Goal: Task Accomplishment & Management: Use online tool/utility

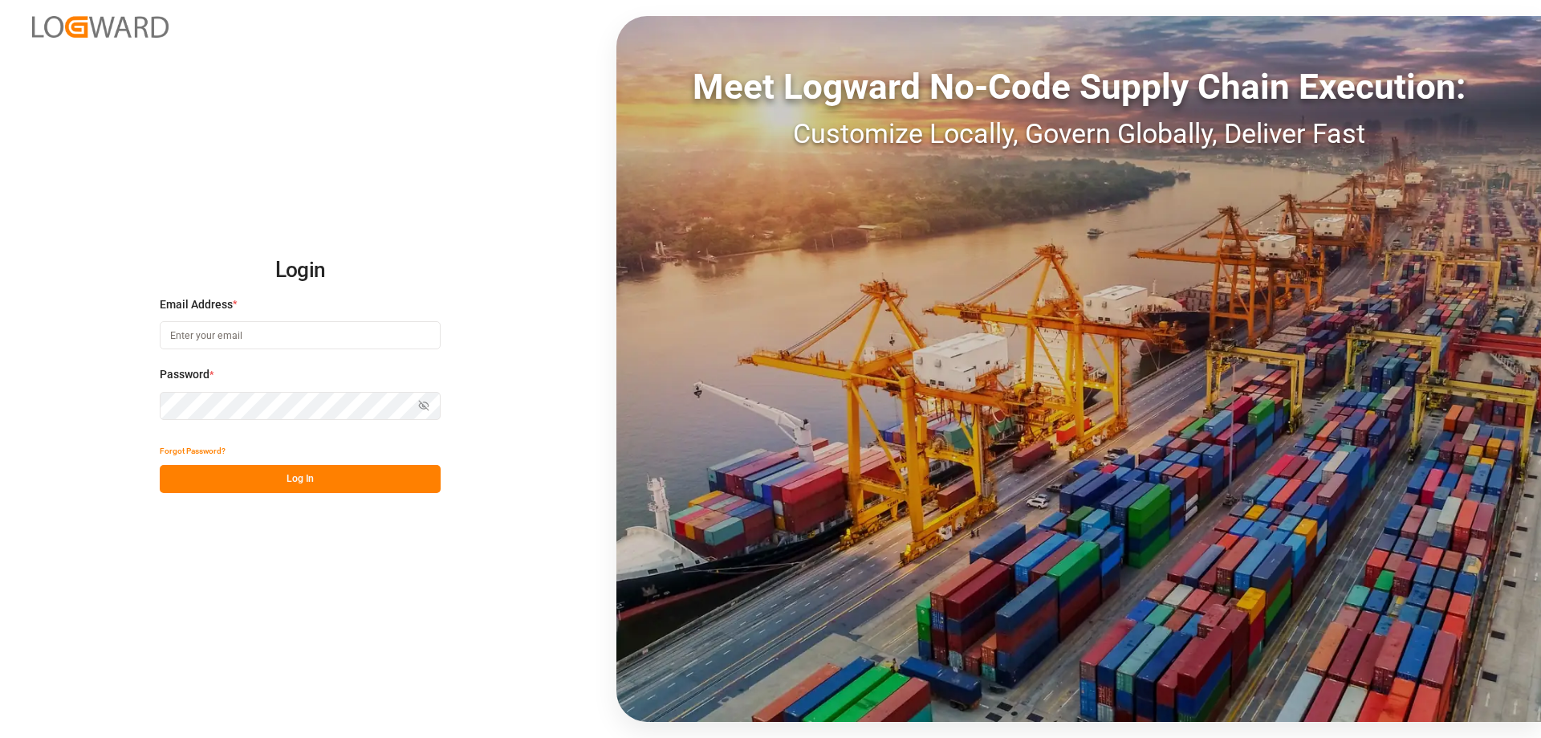
type input "[EMAIL_ADDRESS][DOMAIN_NAME]"
click at [309, 475] on button "Log In" at bounding box center [300, 479] width 281 height 28
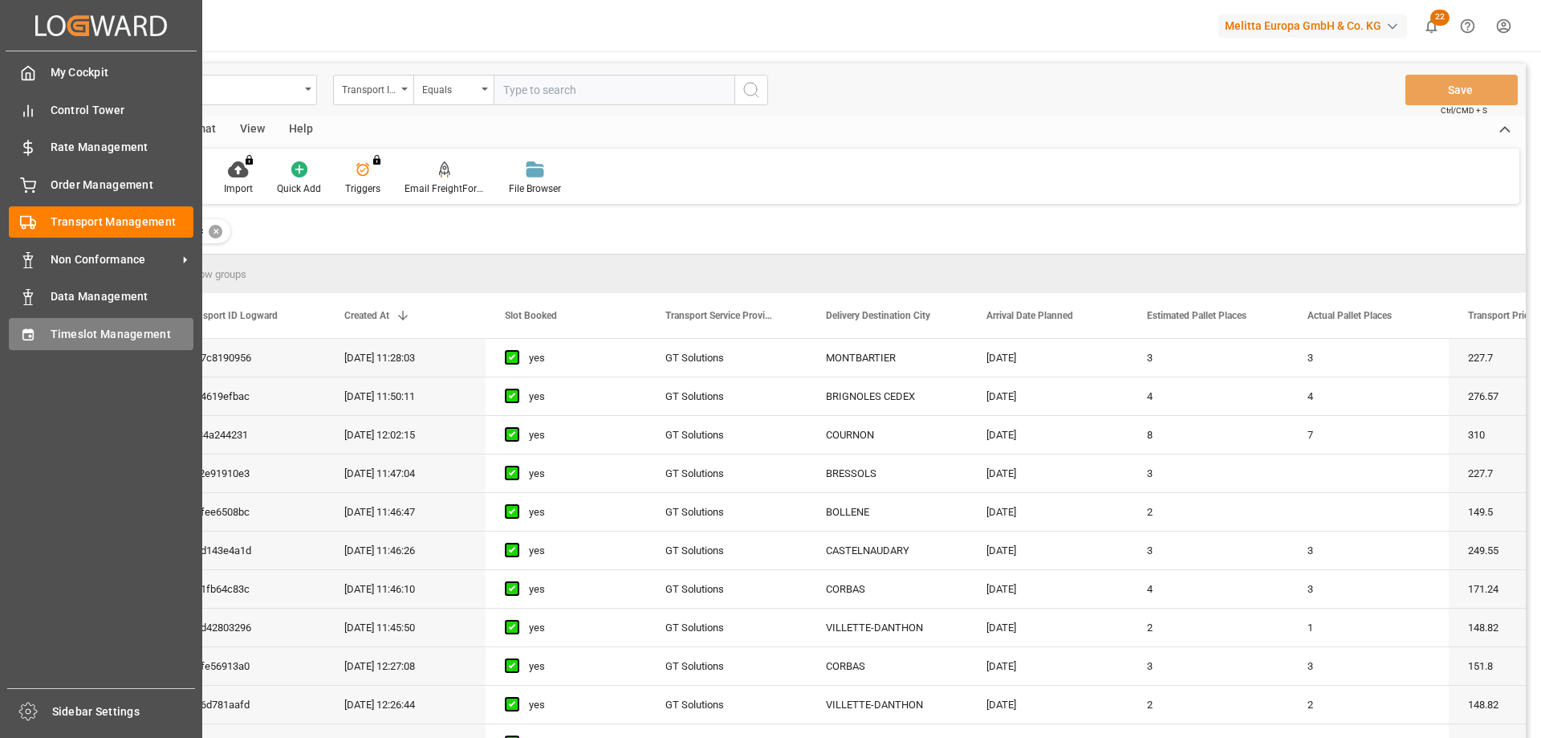
click at [39, 322] on div "Timeslot Management Timeslot Management" at bounding box center [101, 333] width 185 height 31
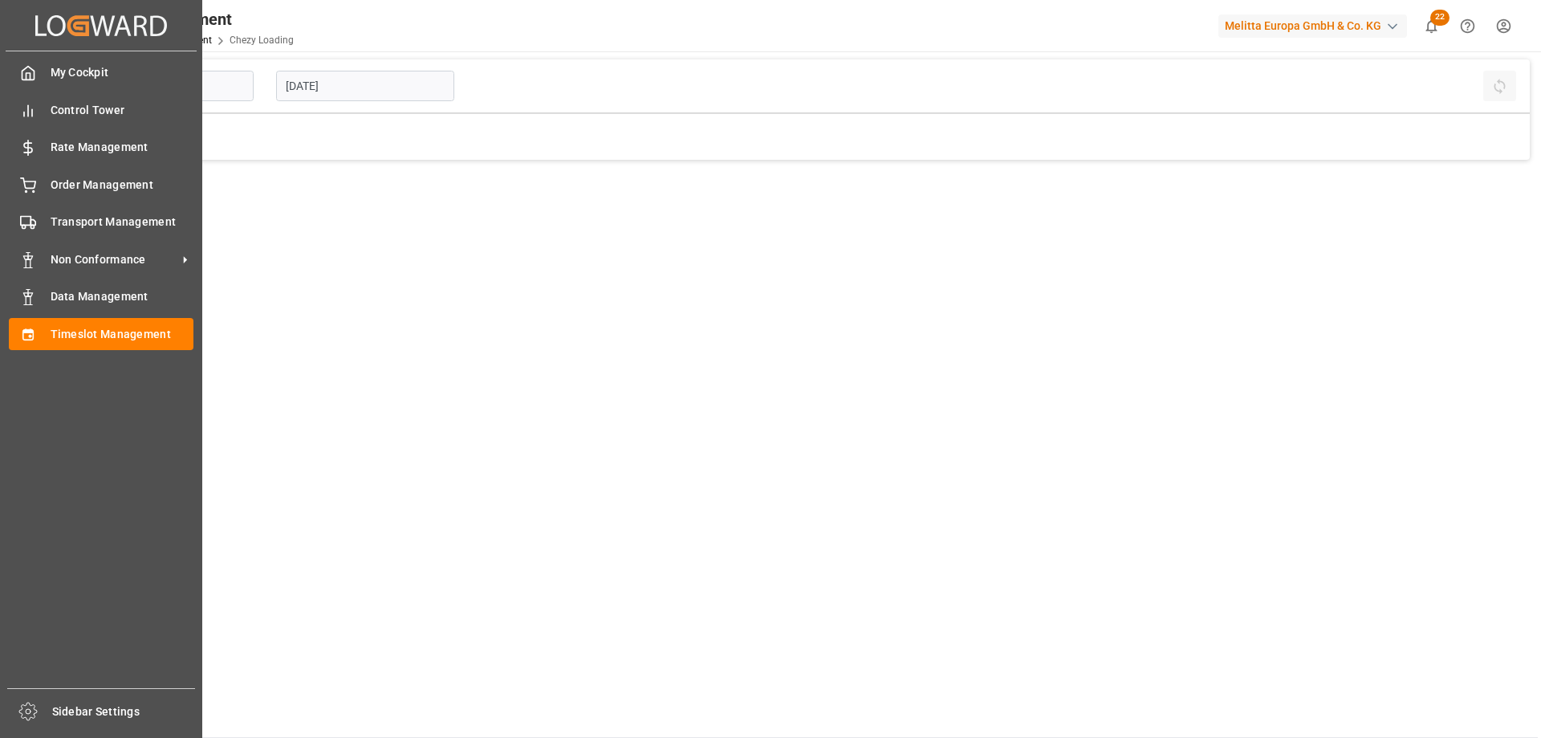
type input "Chezy Loading"
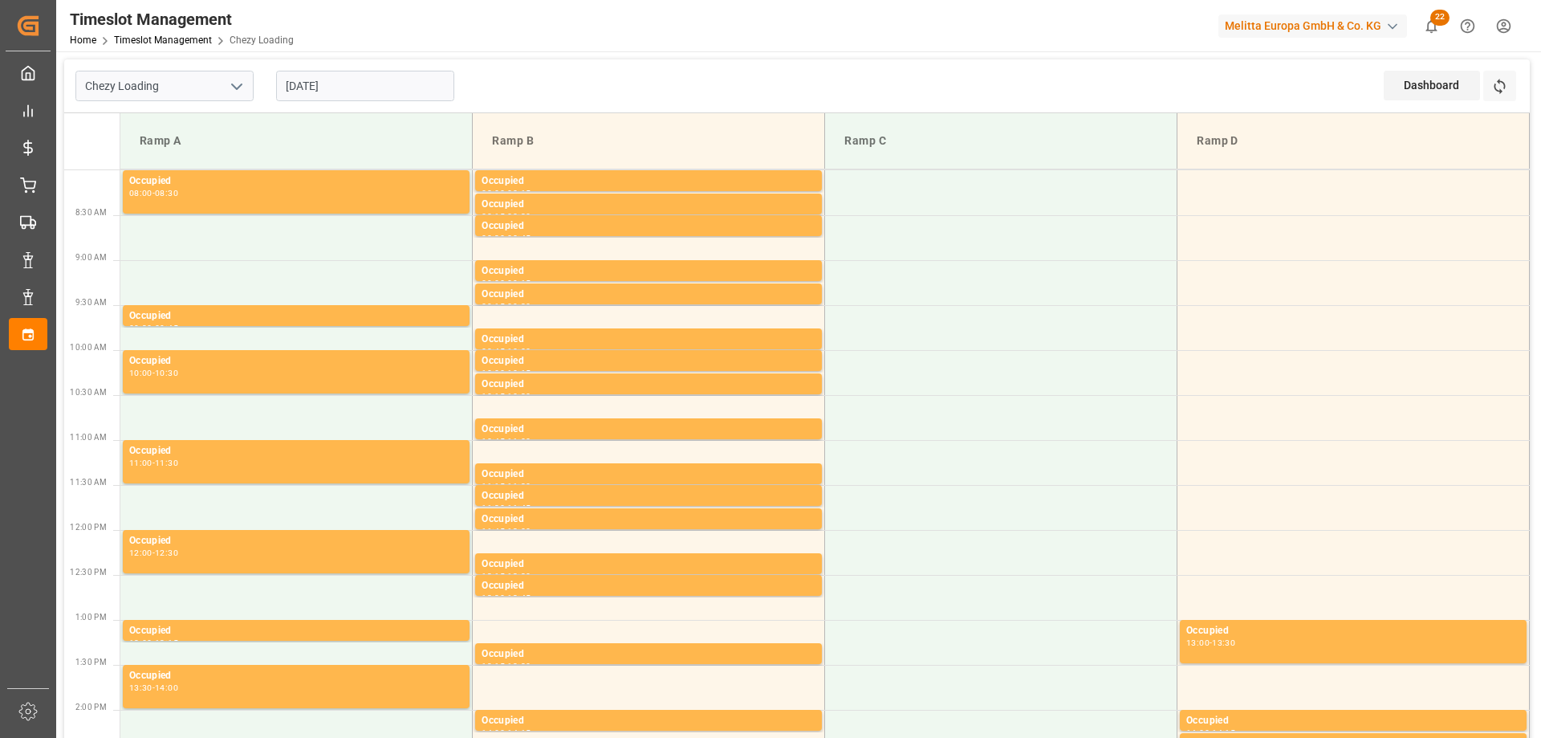
click at [324, 79] on input "[DATE]" at bounding box center [365, 86] width 178 height 31
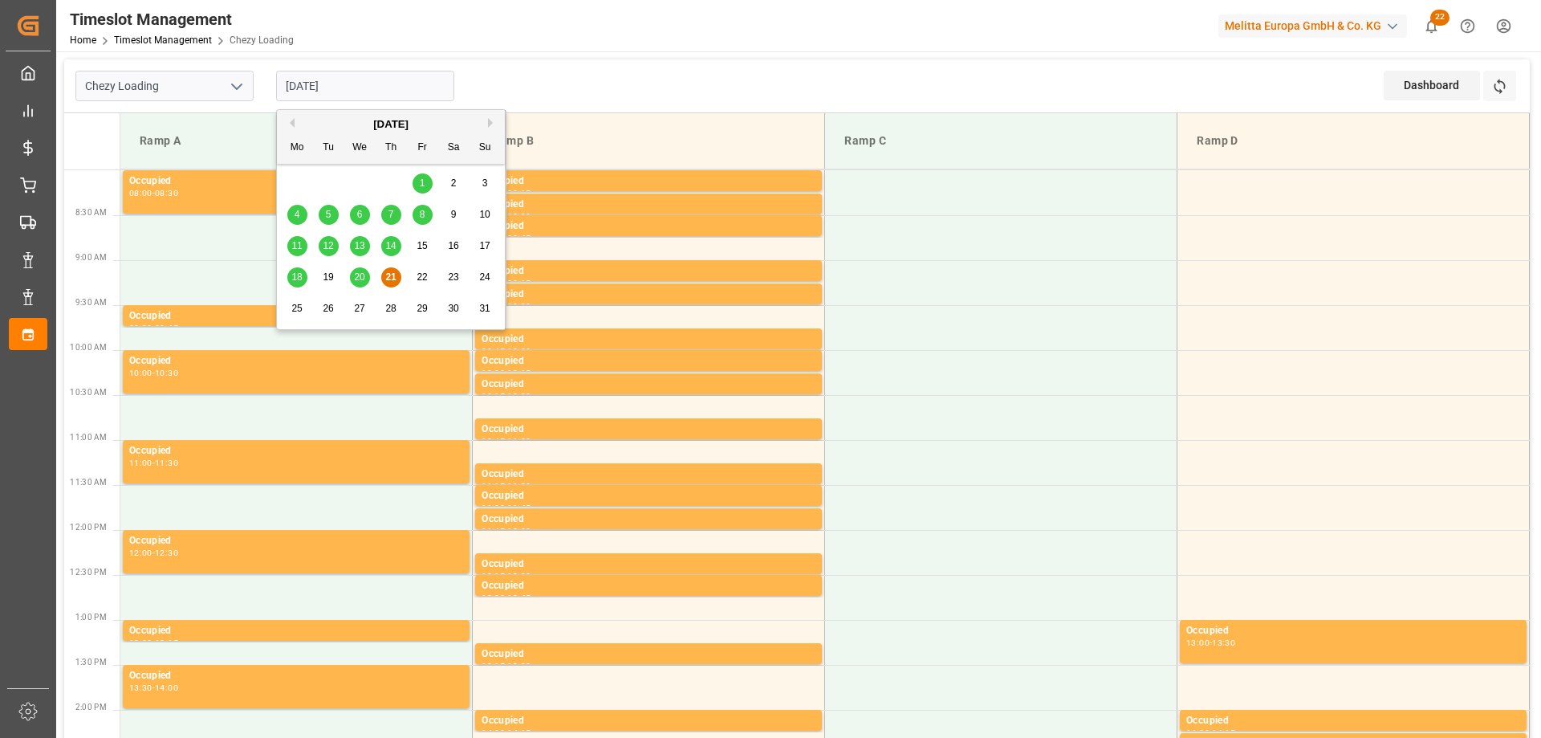
click at [356, 276] on span "20" at bounding box center [359, 276] width 10 height 11
type input "[DATE]"
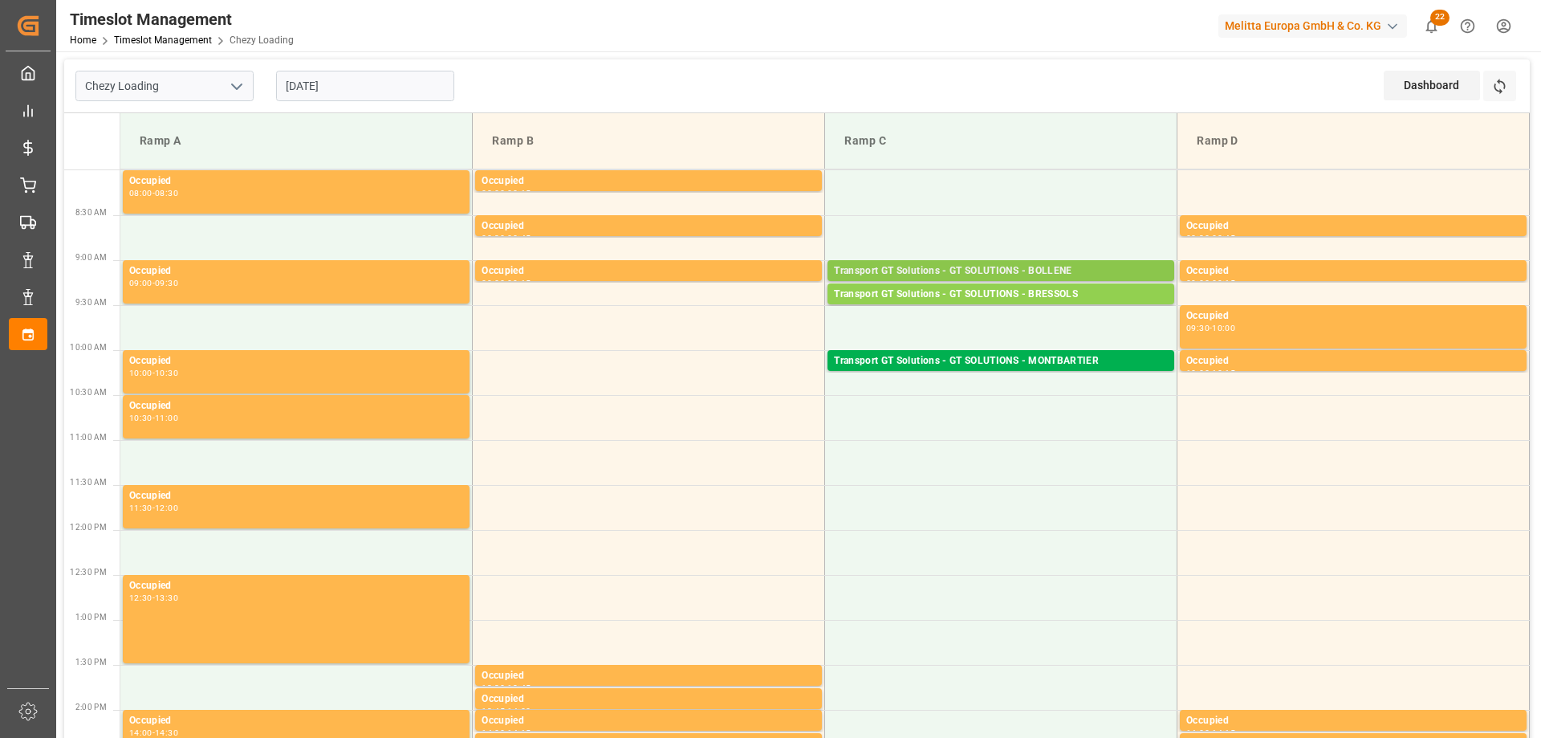
click at [981, 272] on div "Transport GT Solutions - GT SOLUTIONS - BOLLENE" at bounding box center [1001, 271] width 334 height 16
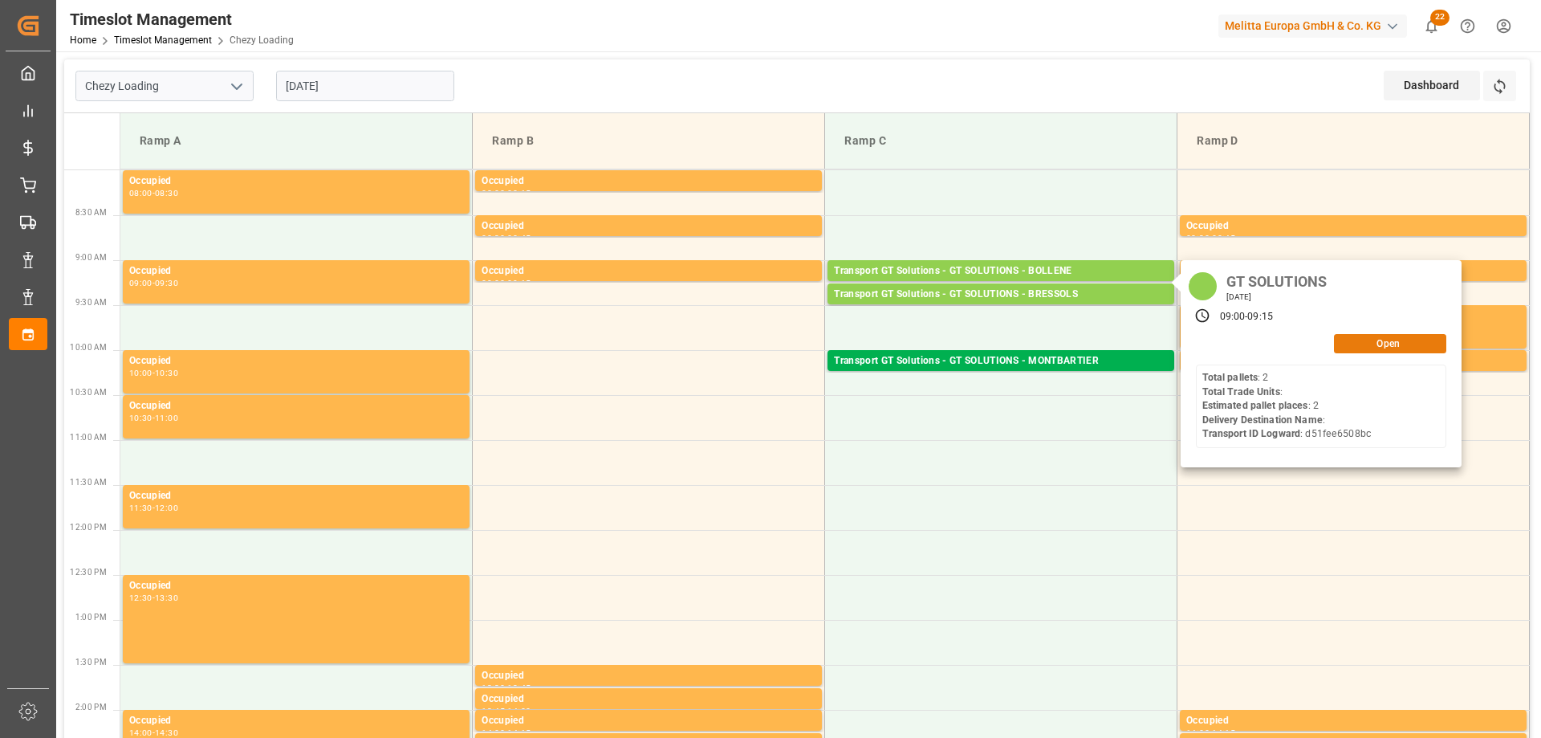
click at [1402, 341] on button "Open" at bounding box center [1390, 343] width 112 height 19
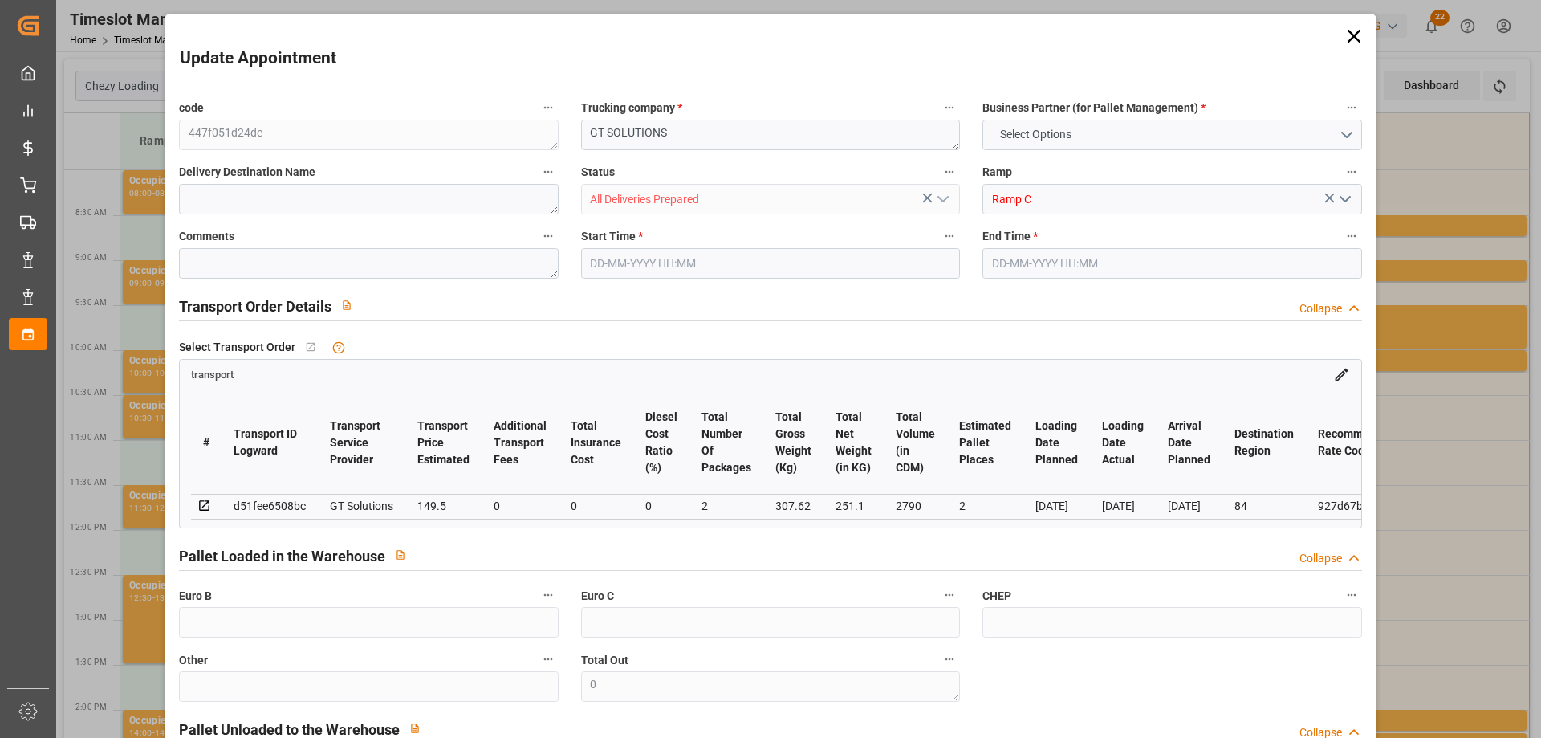
type input "2"
type input "149.5"
type input "0"
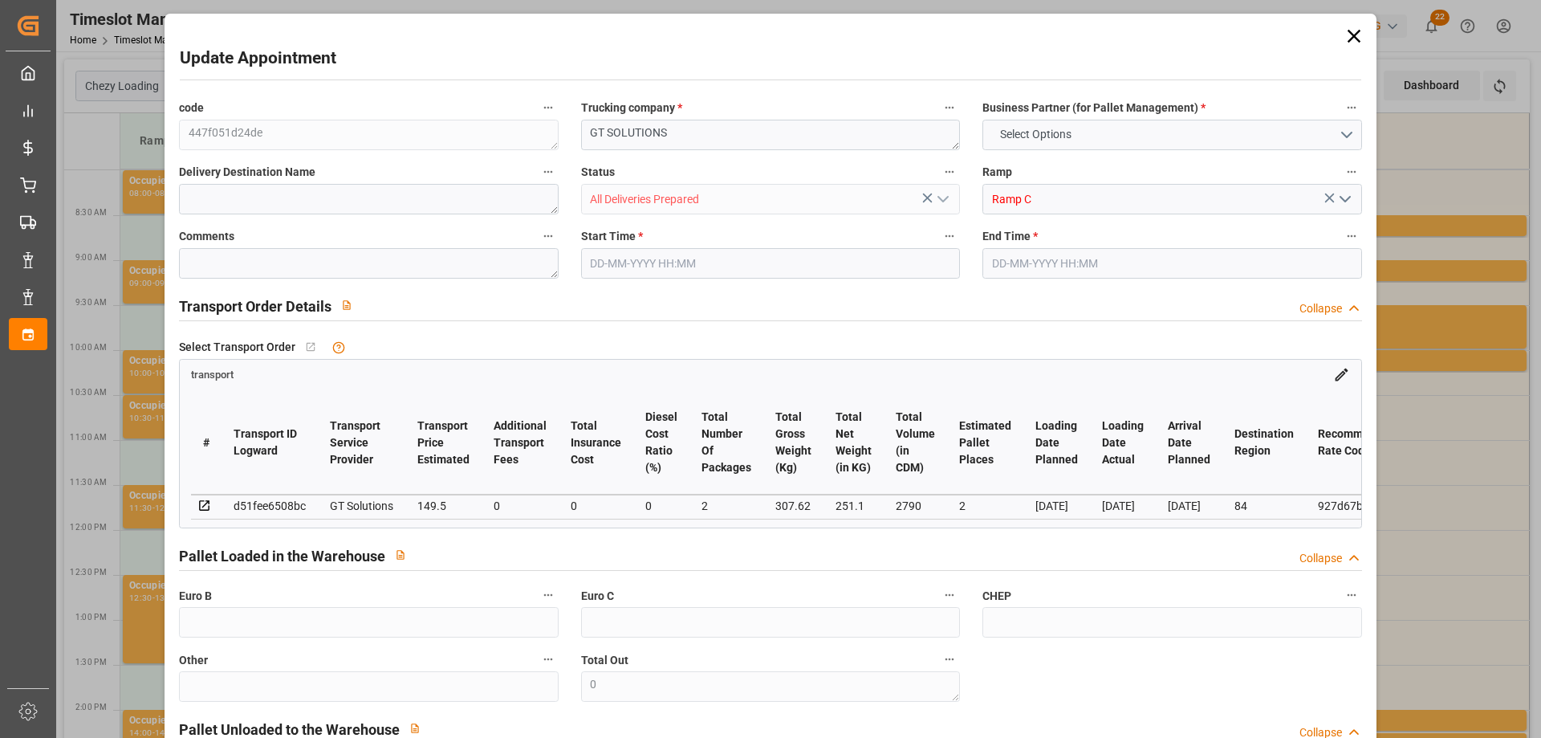
type input "143.4452"
type input "-6.0548"
type input "2"
type input "251.1"
type input "380"
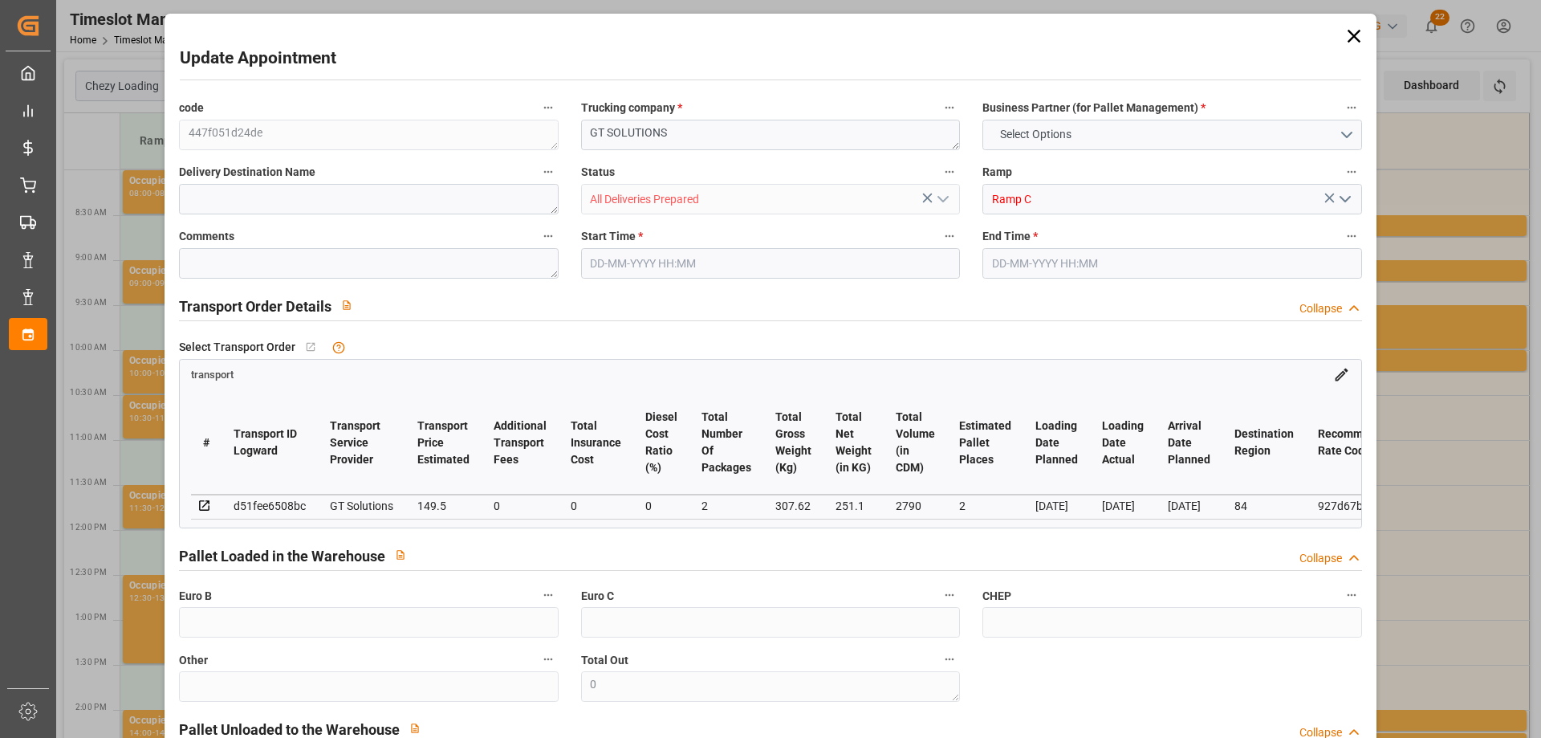
type input "2790"
type input "84"
type input "2"
type input "0"
type input "2"
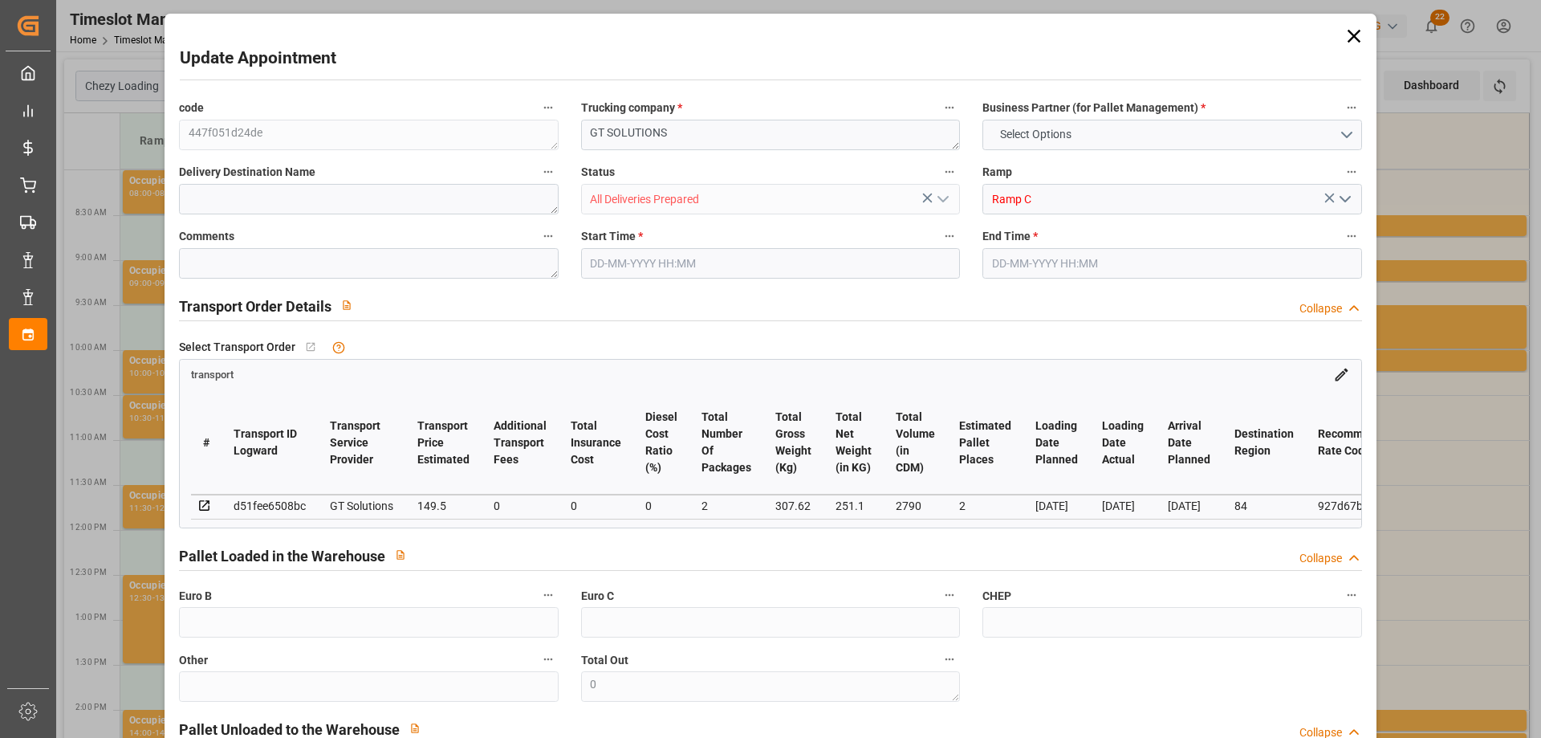
type input "101"
type input "307.62"
type input "0"
type input "4710.8598"
type input "0"
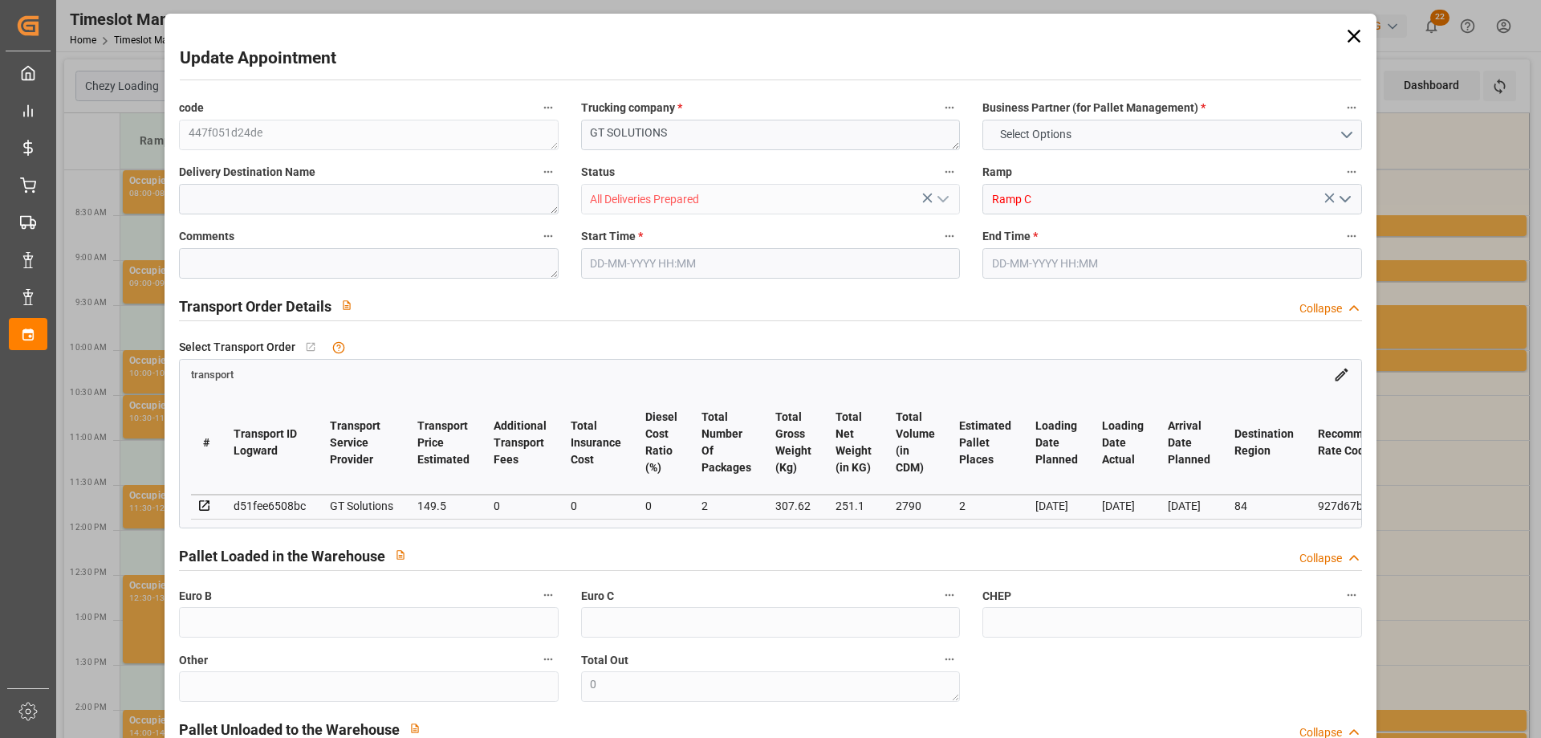
type input "0"
type input "21"
type input "35"
type input "[DATE] 09:00"
type input "[DATE] 09:15"
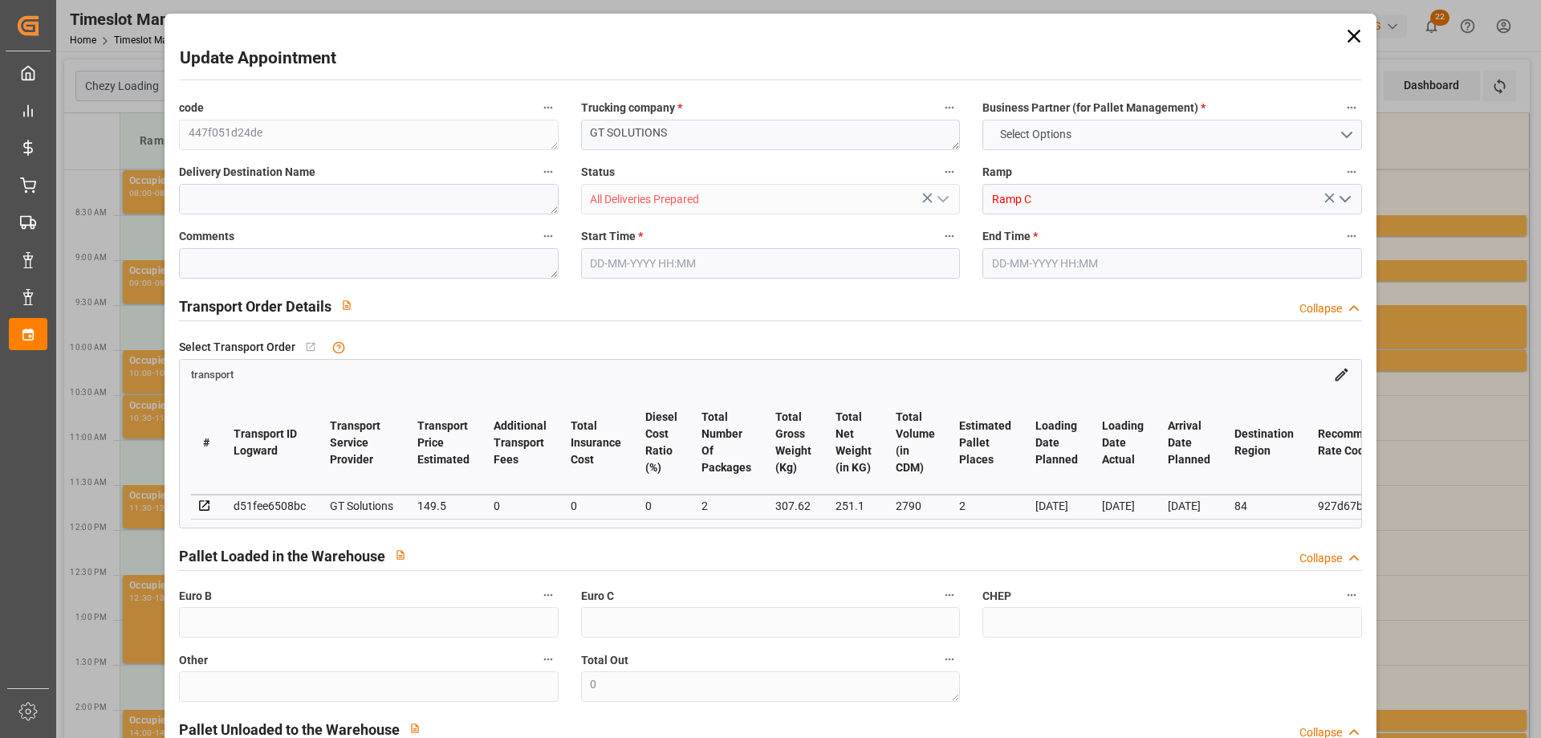
type input "[DATE] 13:56"
type input "[DATE] 11:46"
type input "[DATE]"
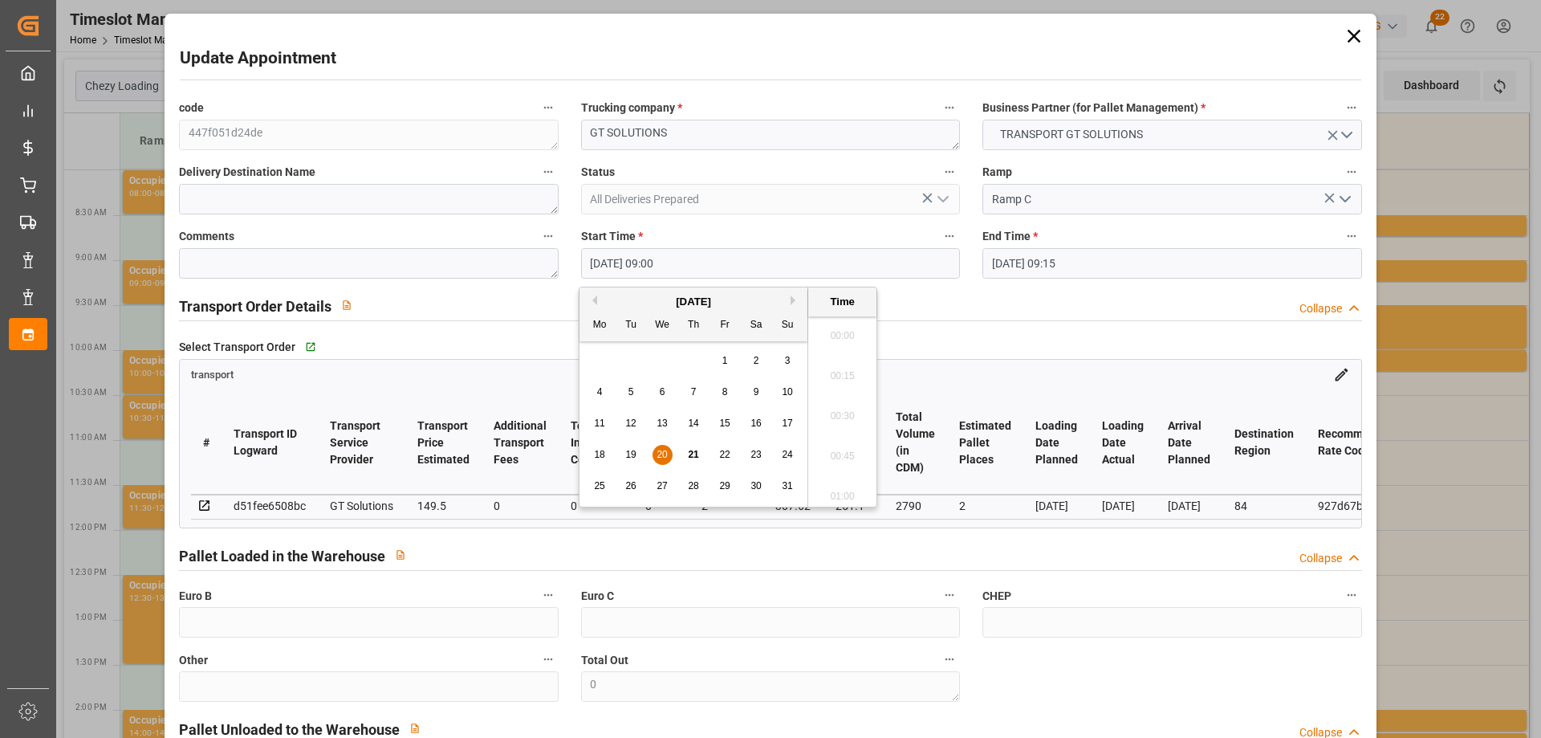
click at [668, 261] on input "[DATE] 09:00" at bounding box center [770, 263] width 379 height 31
click at [695, 456] on span "21" at bounding box center [693, 454] width 10 height 11
type input "[DATE] 09:00"
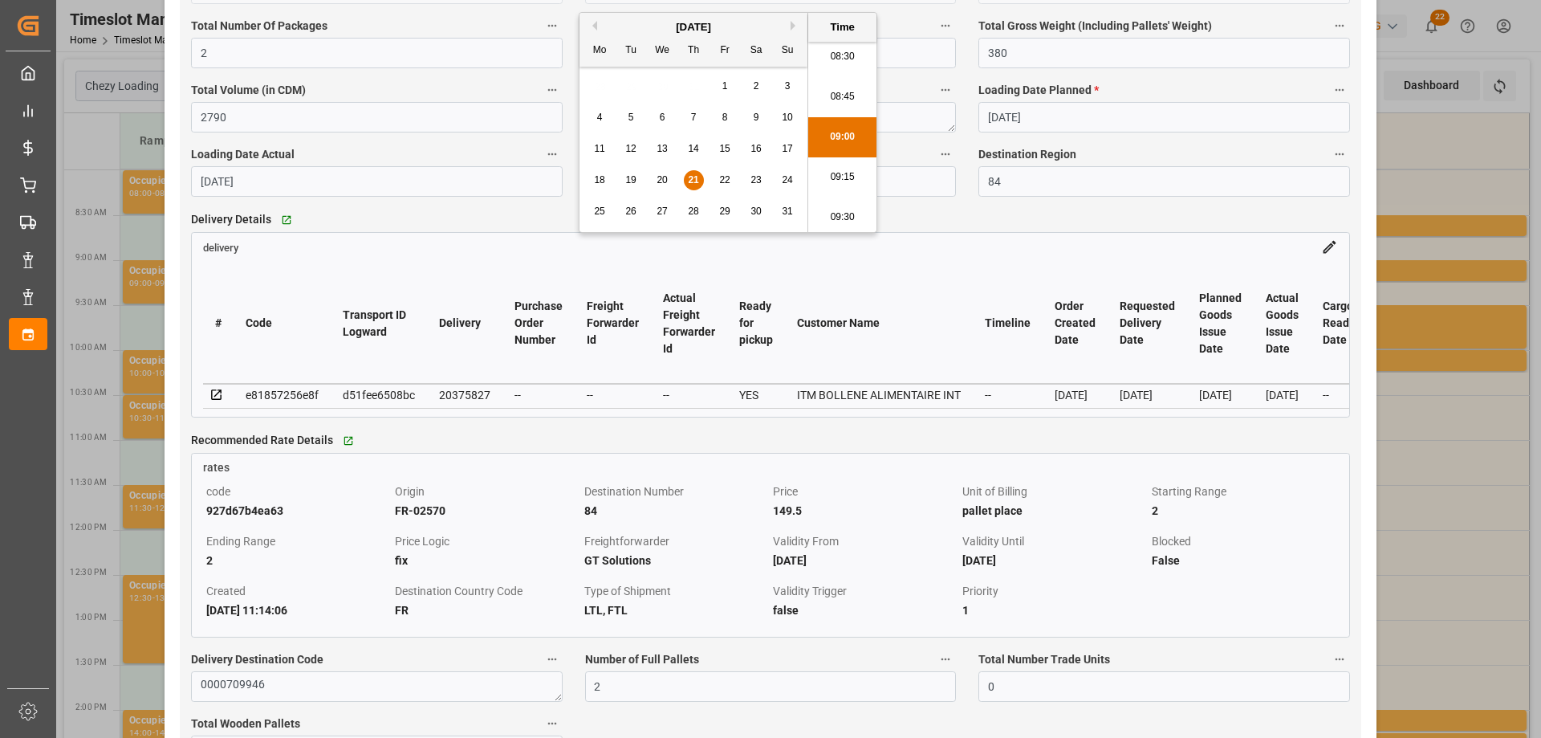
scroll to position [1124, 0]
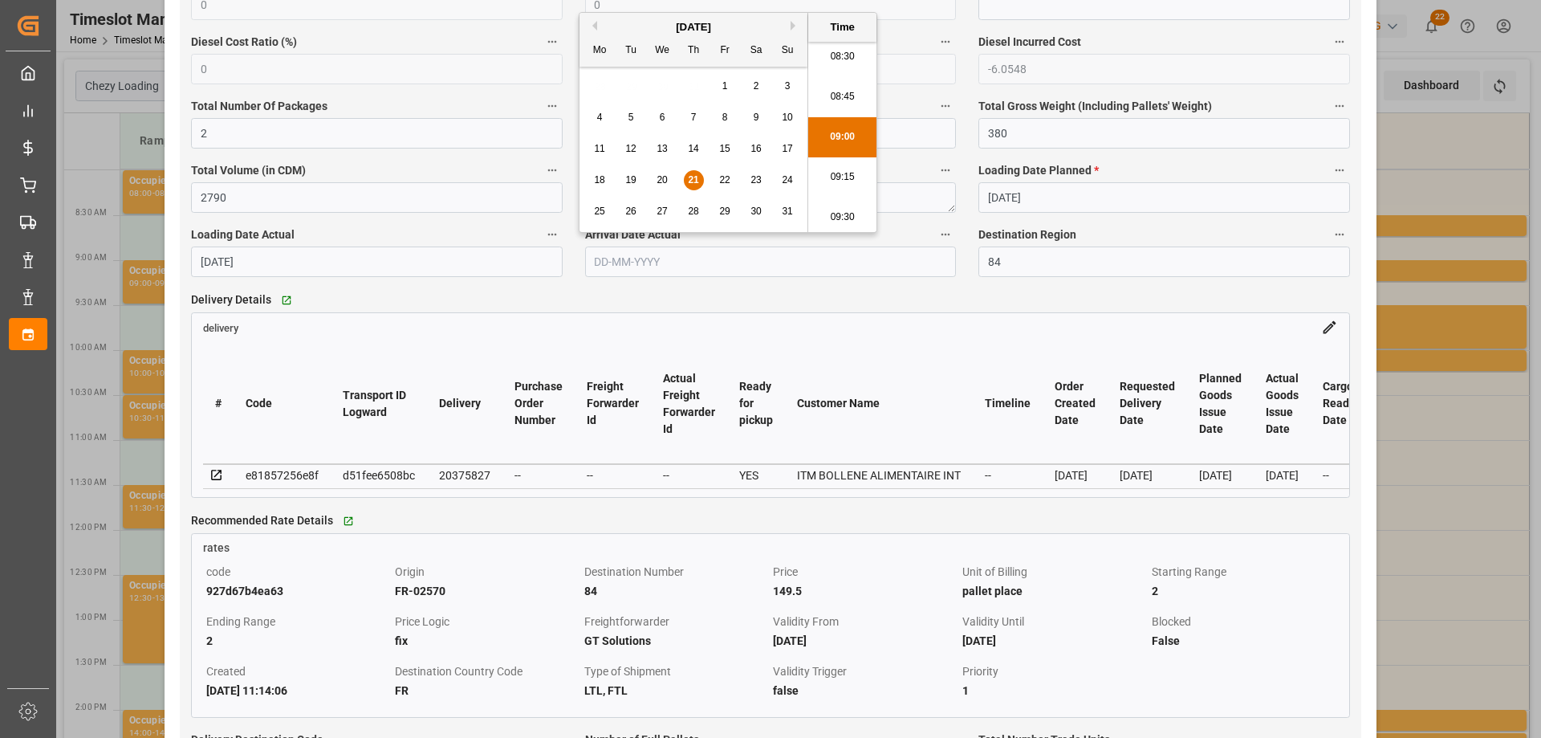
click at [834, 140] on li "09:00" at bounding box center [842, 137] width 68 height 40
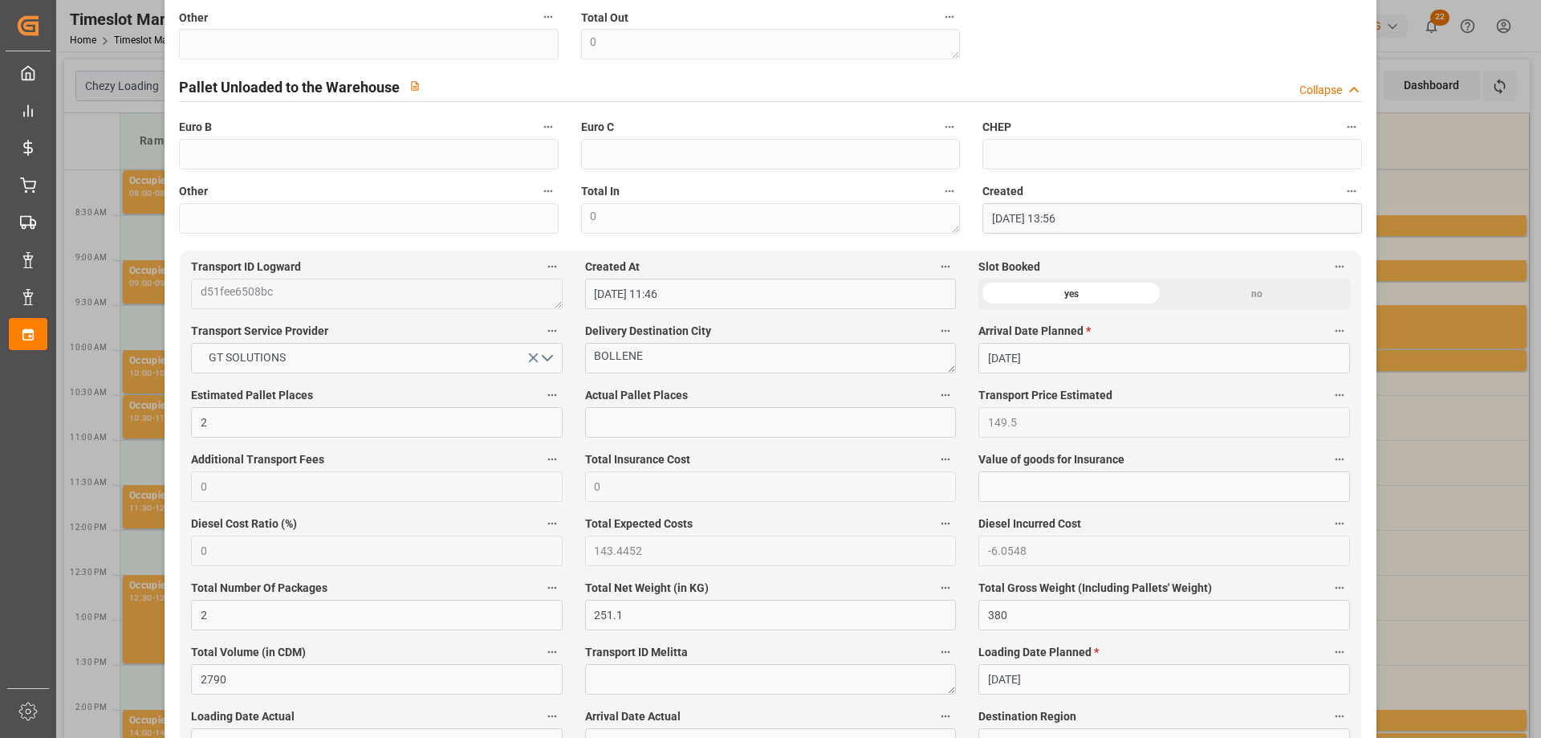
scroll to position [161, 0]
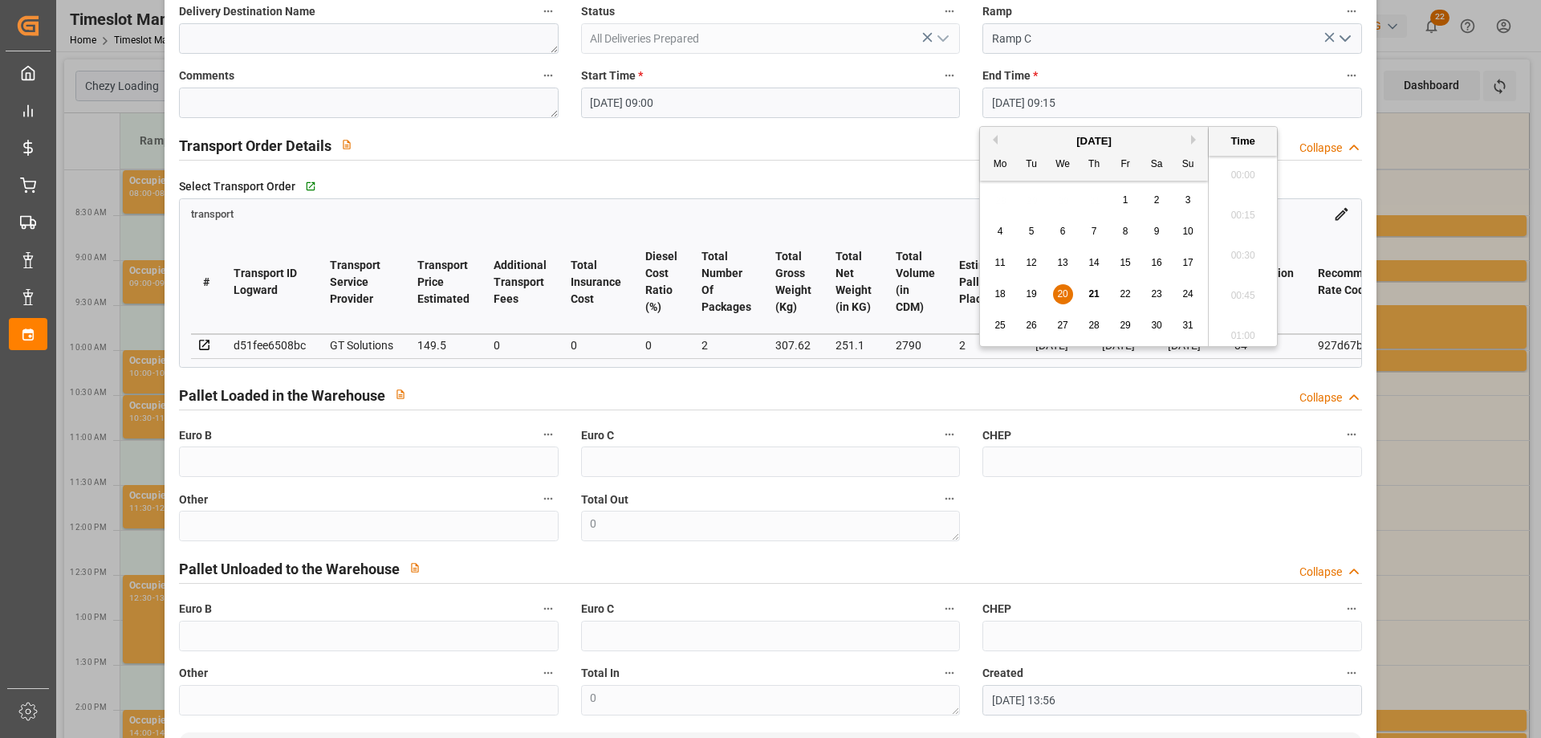
click at [1001, 113] on input "[DATE] 09:15" at bounding box center [1172, 103] width 379 height 31
click at [1088, 285] on div "21" at bounding box center [1095, 294] width 20 height 19
type input "[DATE] 09:15"
click at [1236, 246] on li "09:15" at bounding box center [1243, 251] width 68 height 40
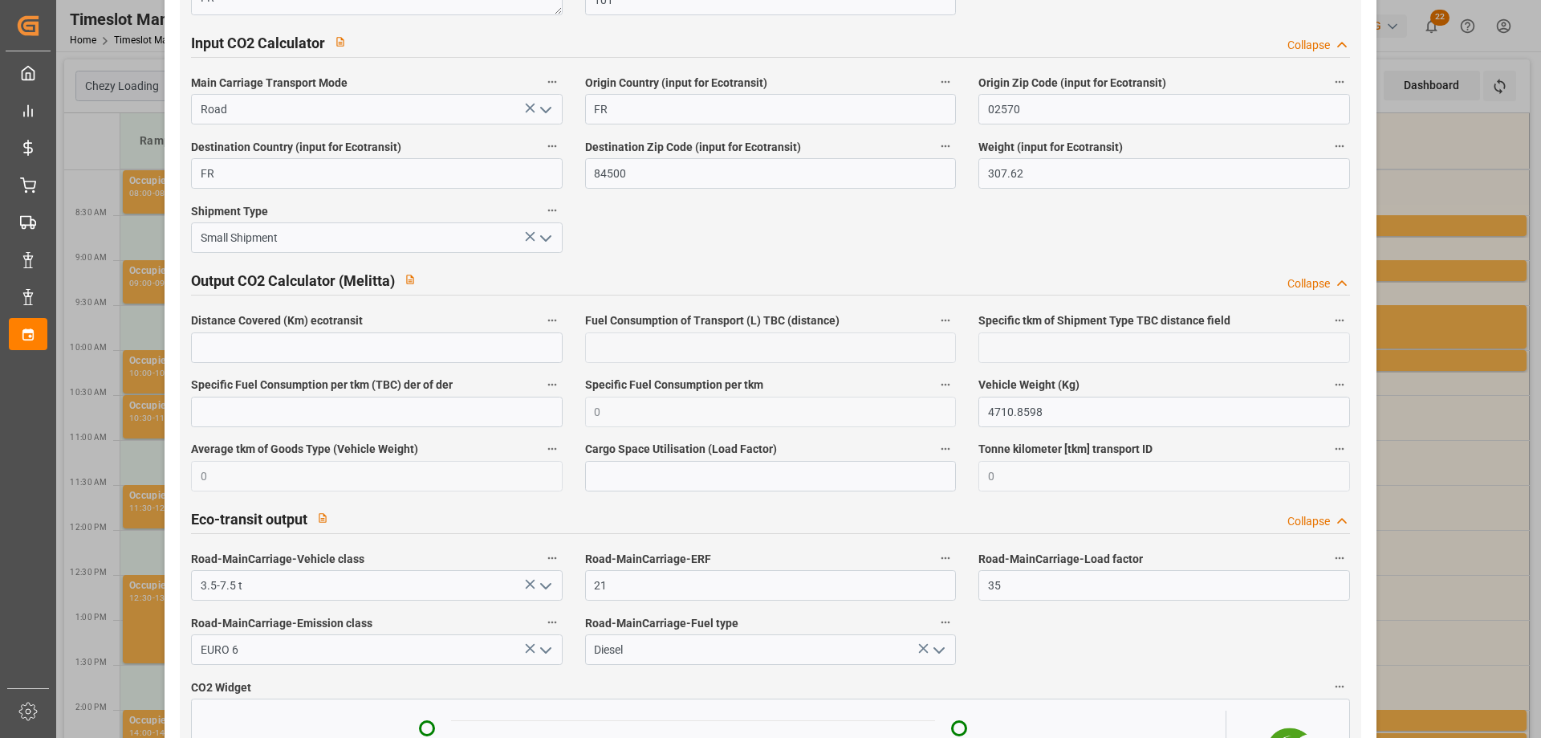
scroll to position [2648, 0]
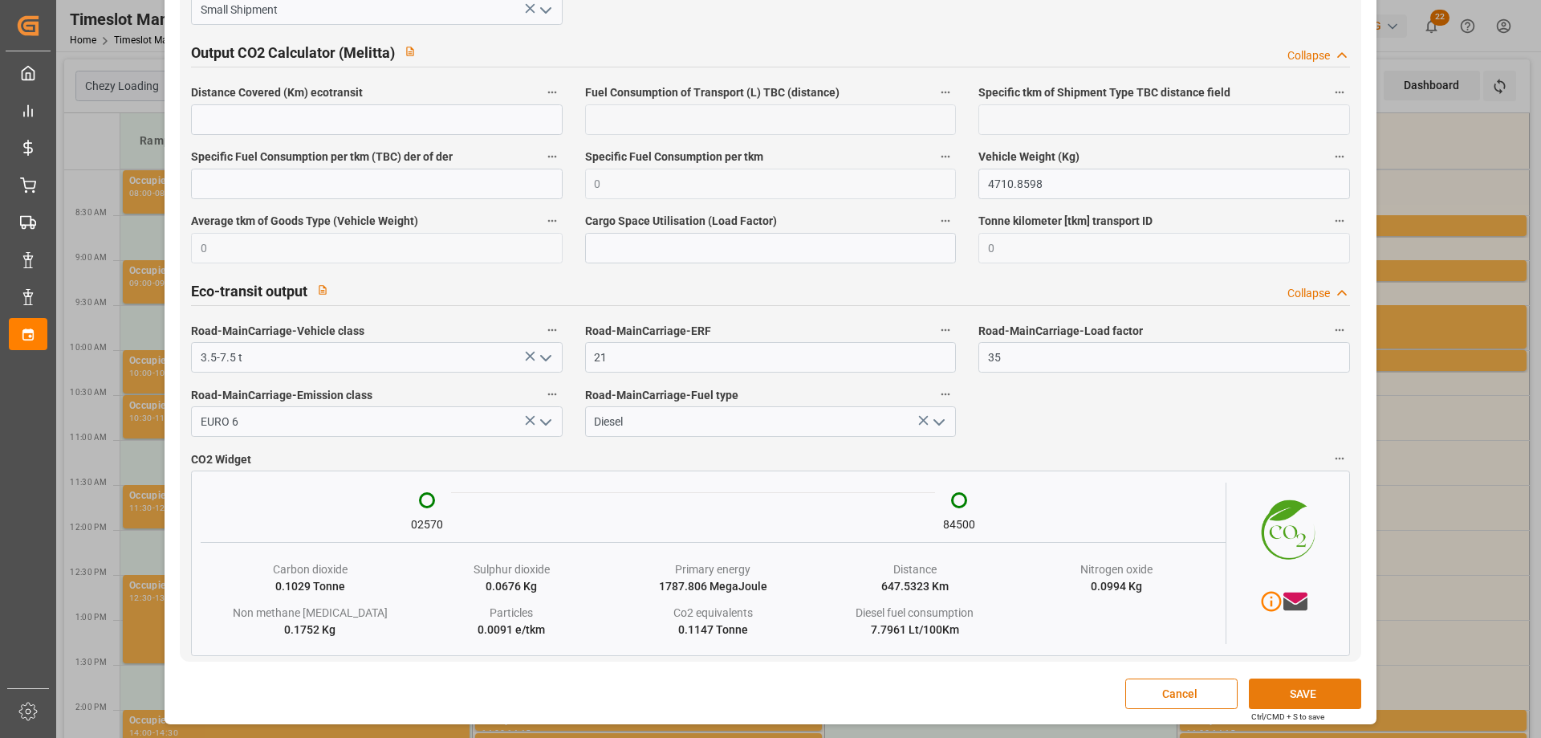
click at [1309, 690] on button "SAVE" at bounding box center [1305, 693] width 112 height 31
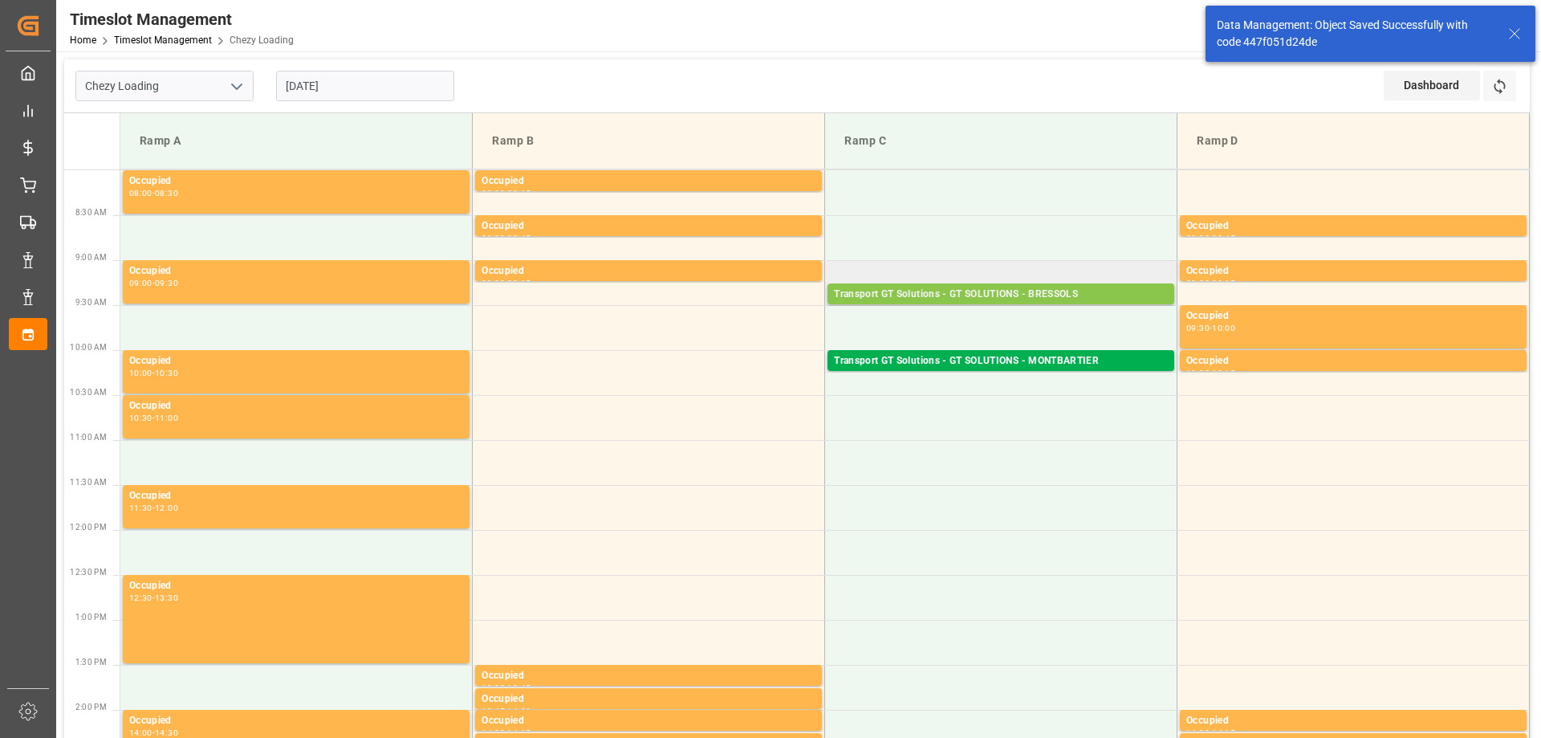
click at [995, 294] on div "Transport GT Solutions - GT SOLUTIONS - BRESSOLS" at bounding box center [1001, 295] width 334 height 16
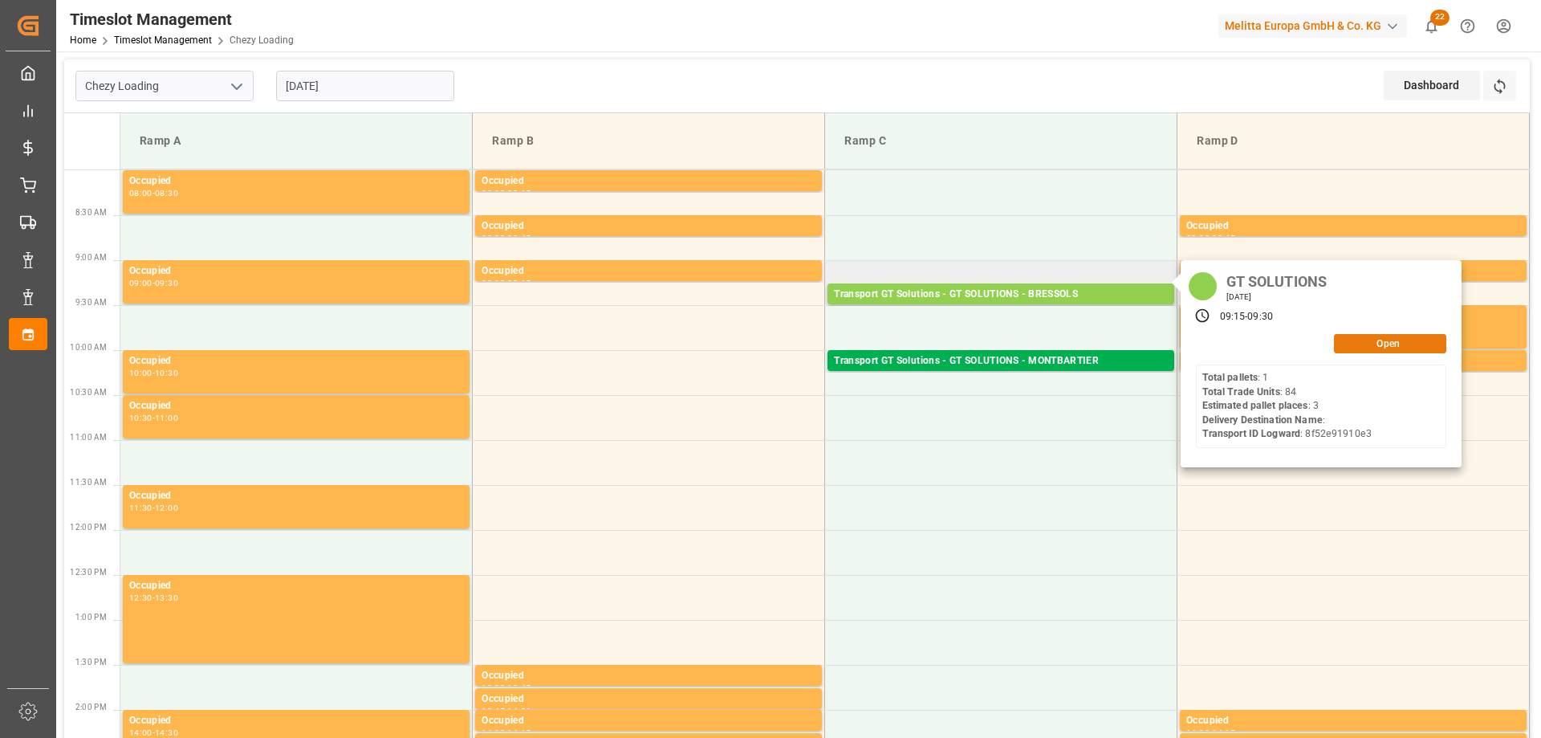
click at [1419, 336] on button "Open" at bounding box center [1390, 343] width 112 height 19
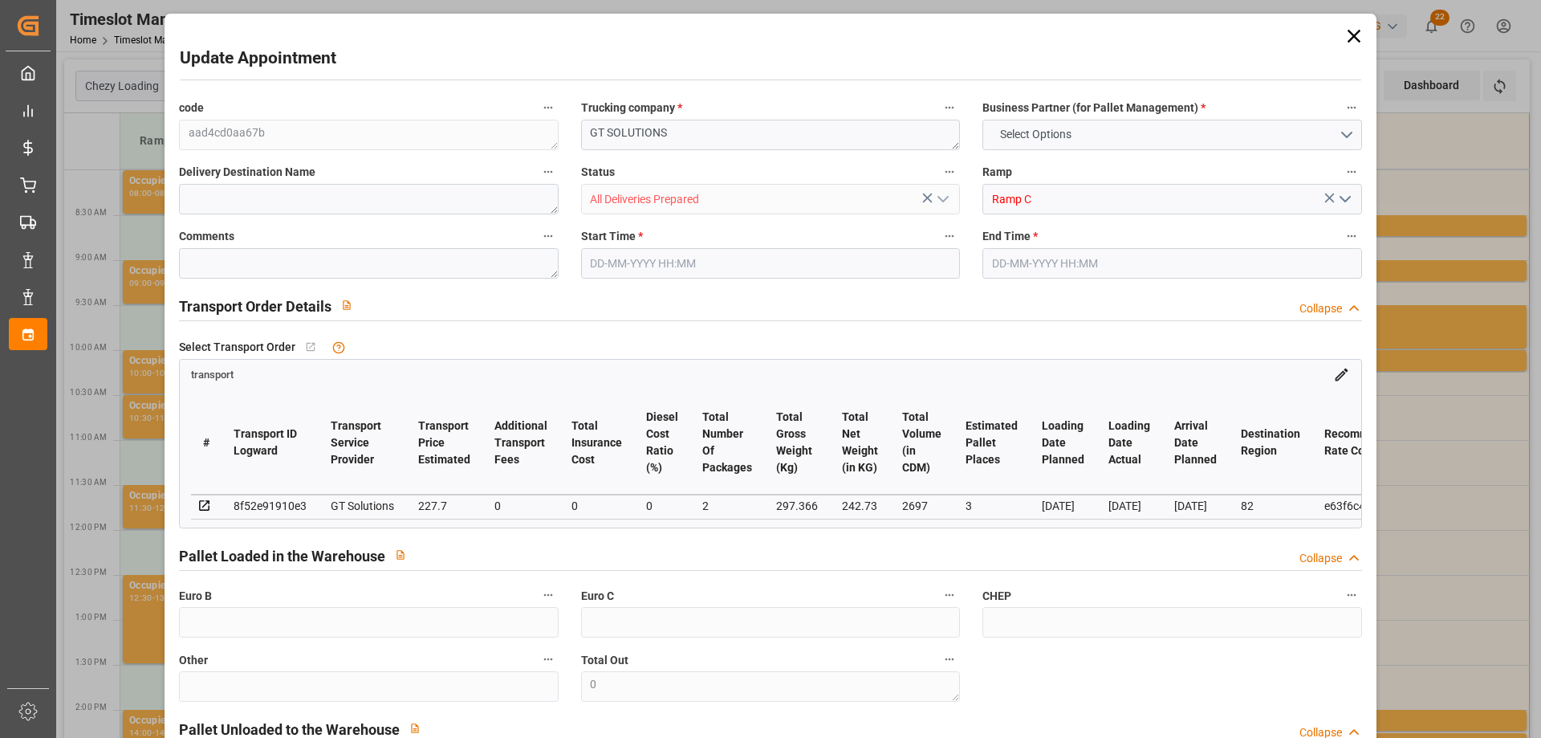
type input "3"
type input "227.7"
type input "0"
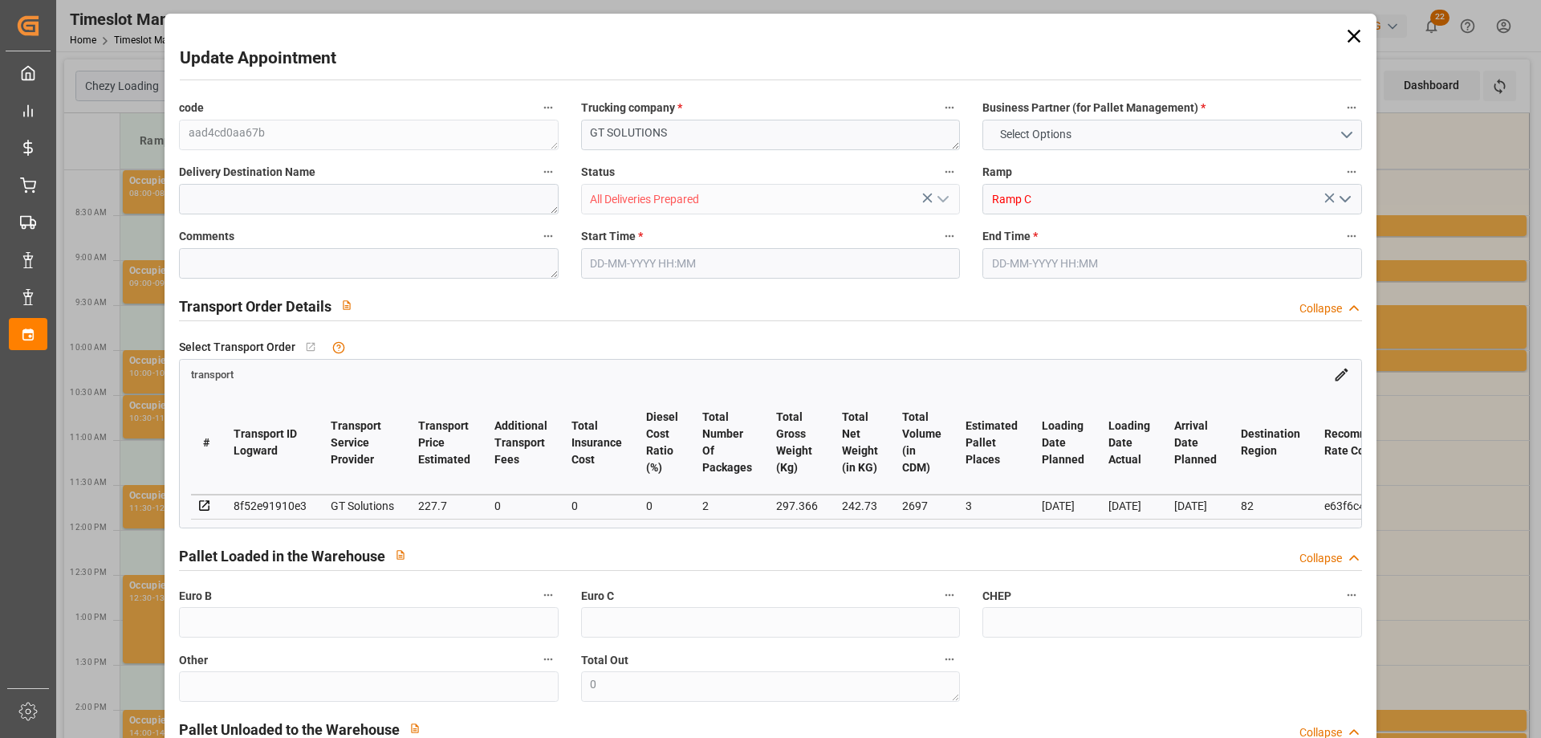
type input "218.4782"
type input "-9.2218"
type input "2"
type input "242.73"
type input "356.556"
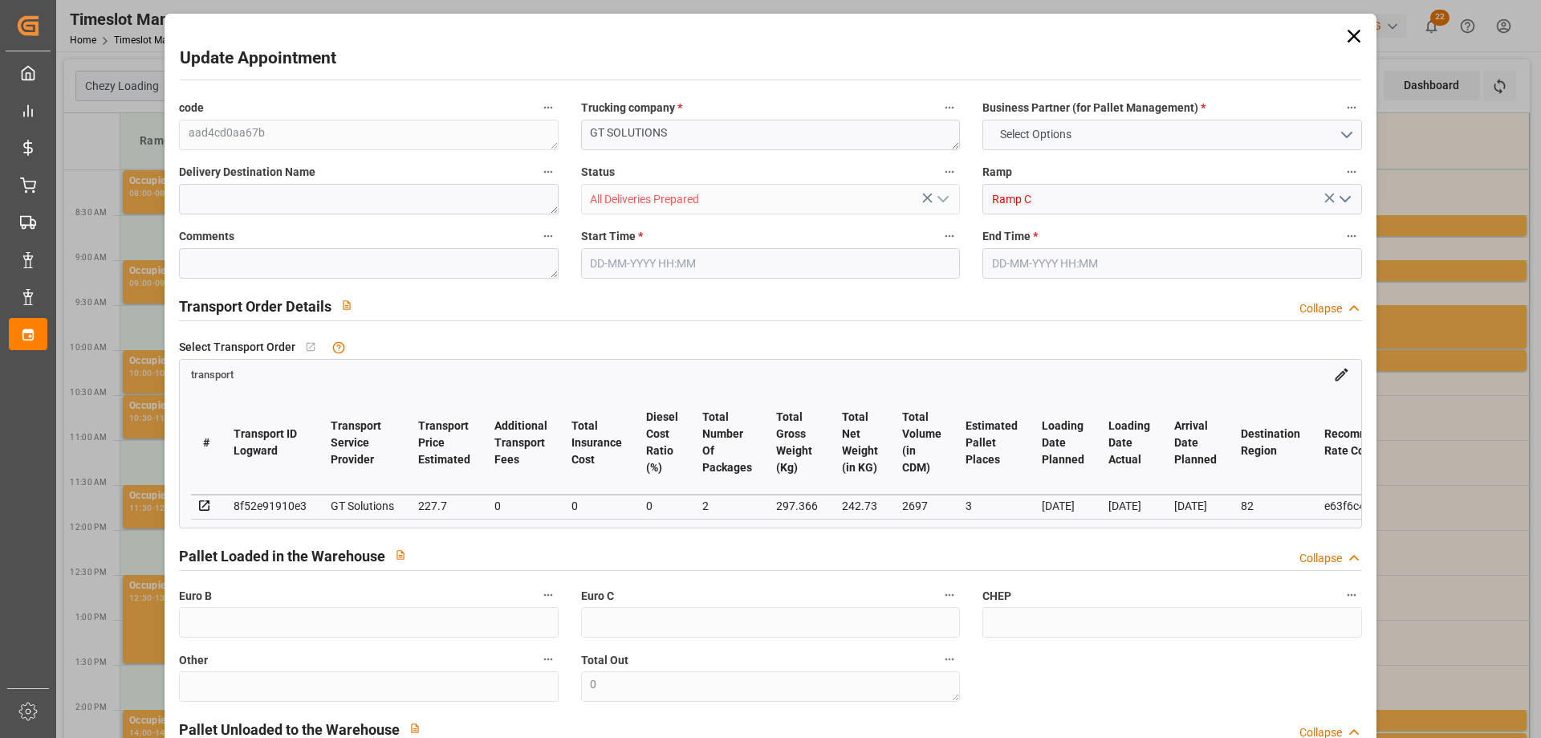
type input "2697"
type input "82"
type input "1"
type input "84"
type input "2"
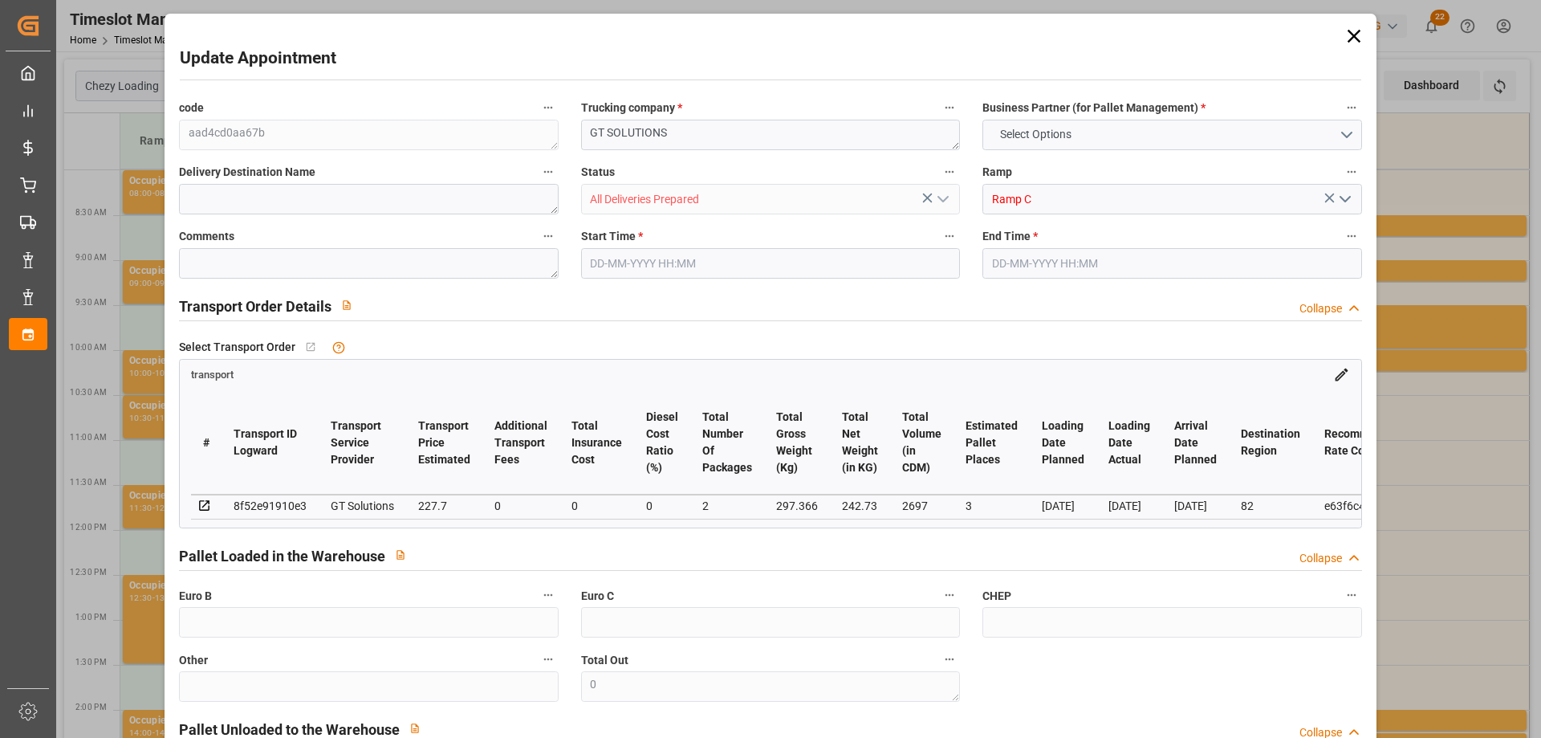
type input "101"
type input "297.366"
type input "0"
type input "4710.8598"
type input "0"
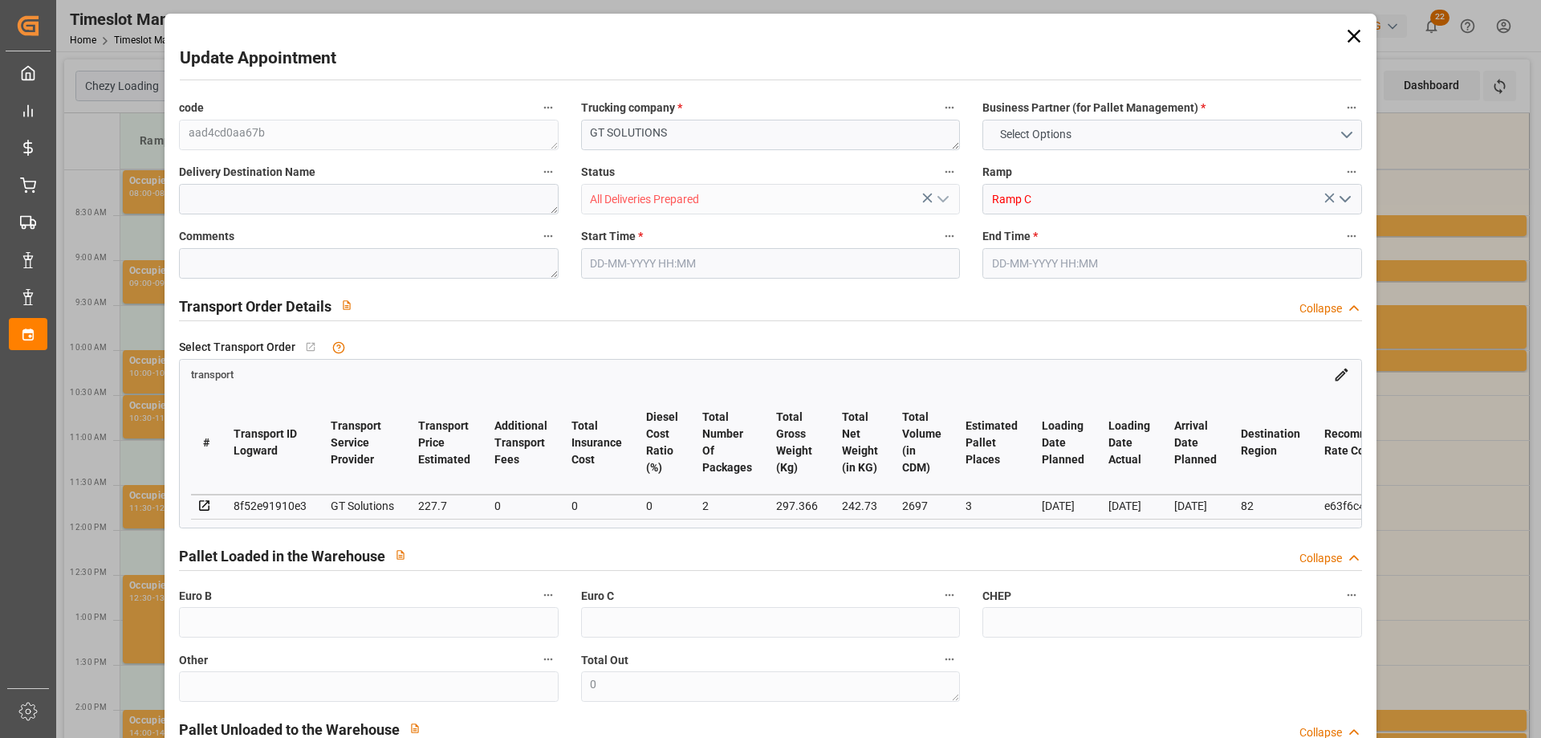
type input "0"
type input "21"
type input "35"
type input "[DATE] 09:15"
type input "[DATE] 09:30"
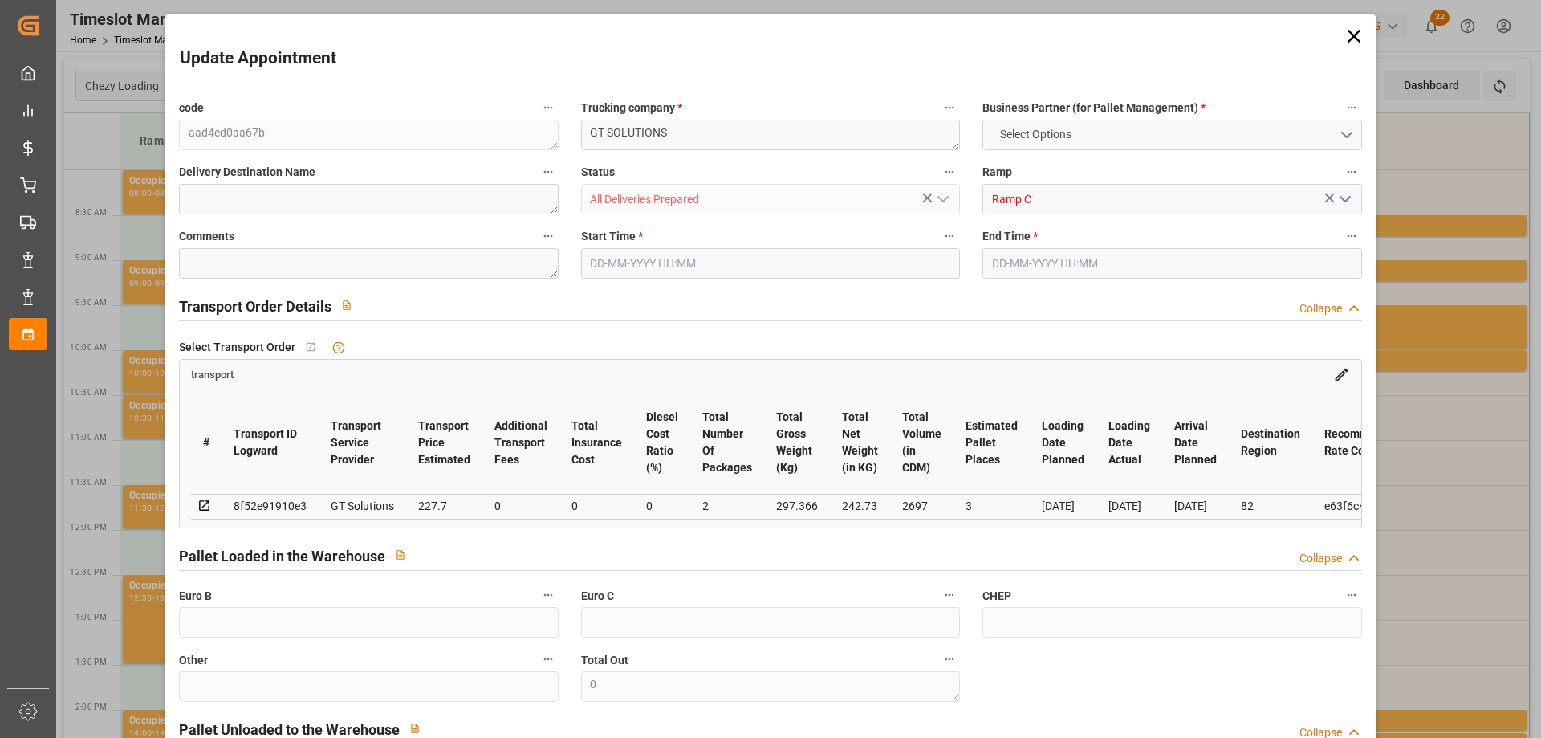
type input "[DATE] 13:56"
type input "[DATE] 11:47"
type input "[DATE]"
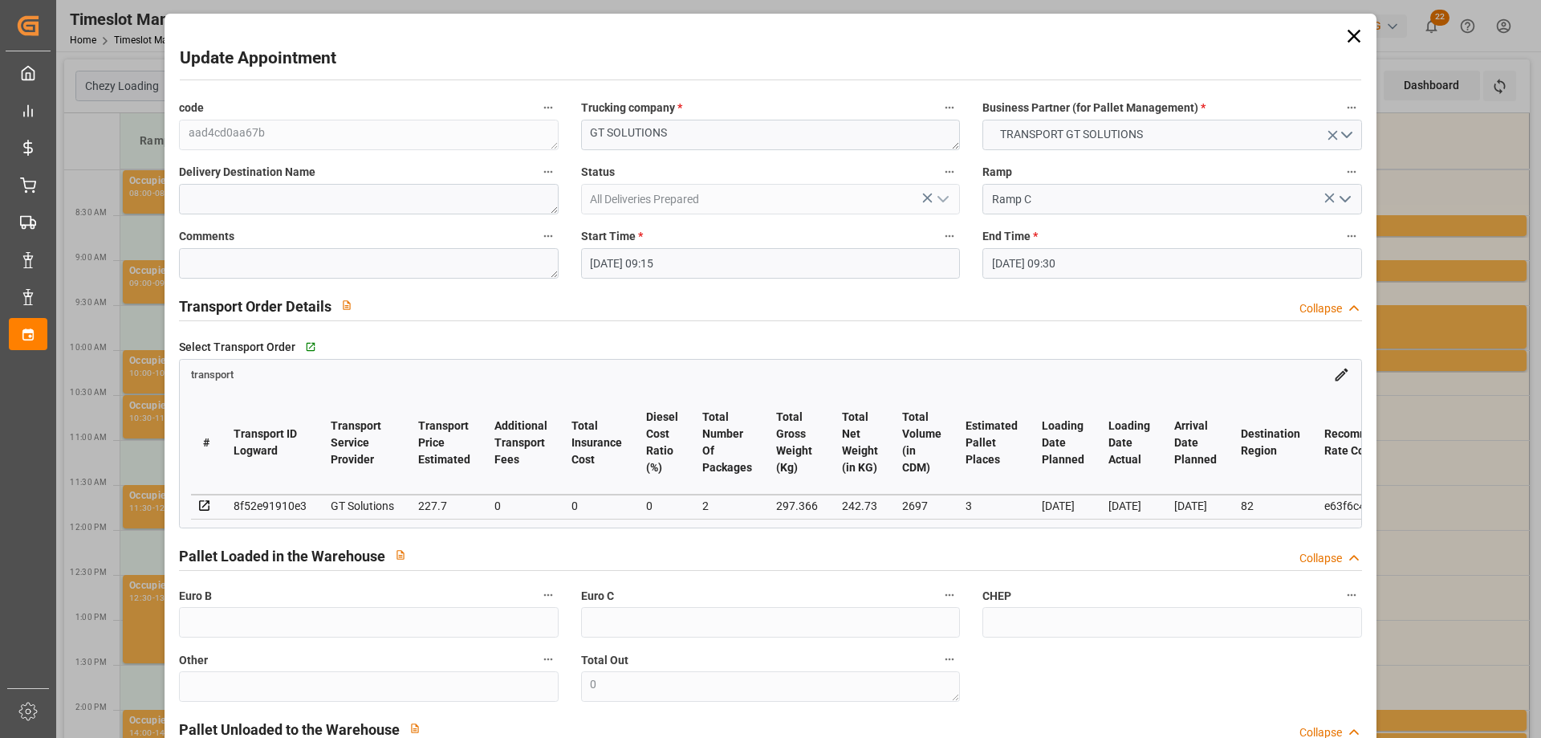
click at [581, 258] on input "[DATE] 09:15" at bounding box center [770, 263] width 379 height 31
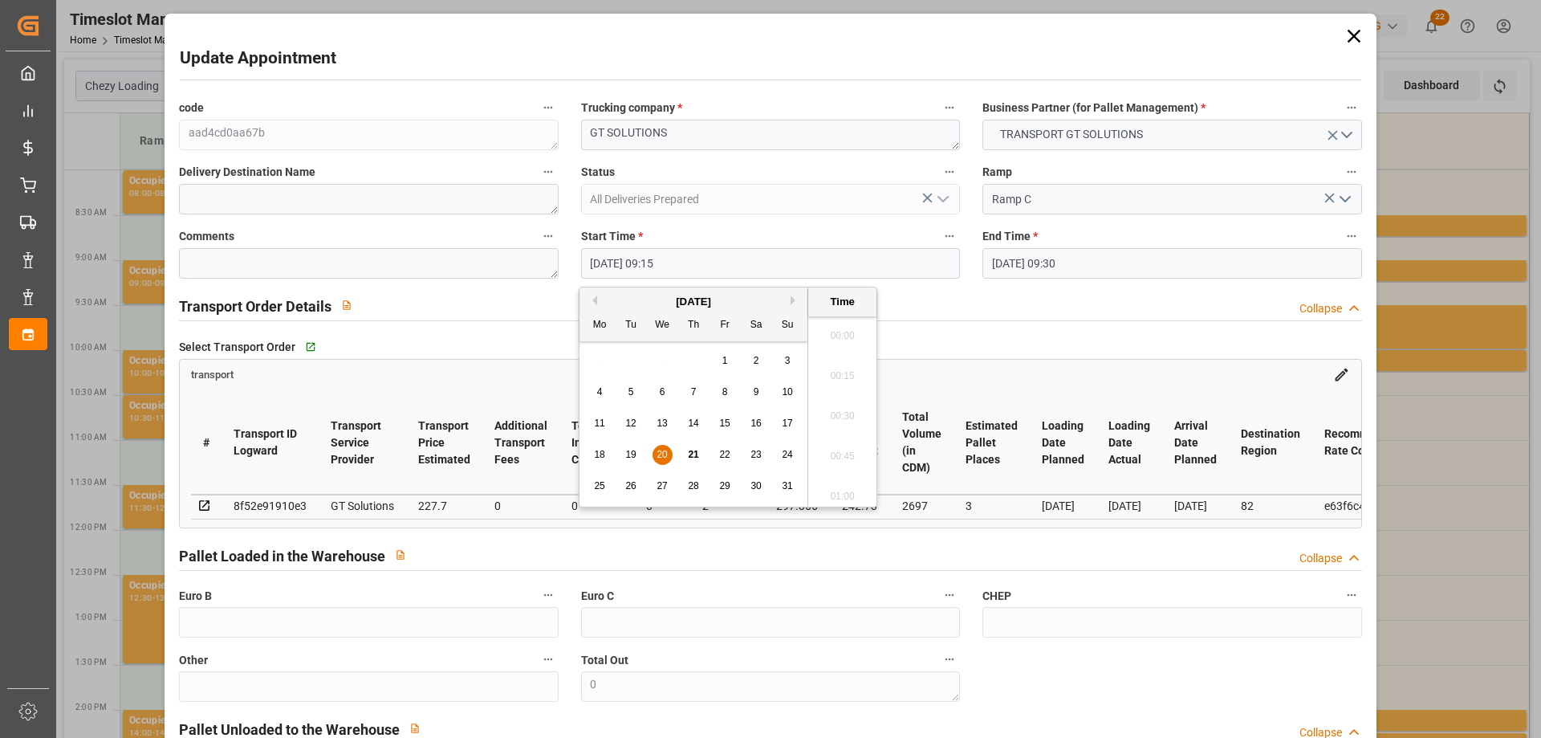
scroll to position [1410, 0]
click at [685, 454] on div "21" at bounding box center [694, 455] width 20 height 19
type input "[DATE] 09:15"
click at [845, 407] on li "09:15" at bounding box center [842, 412] width 68 height 40
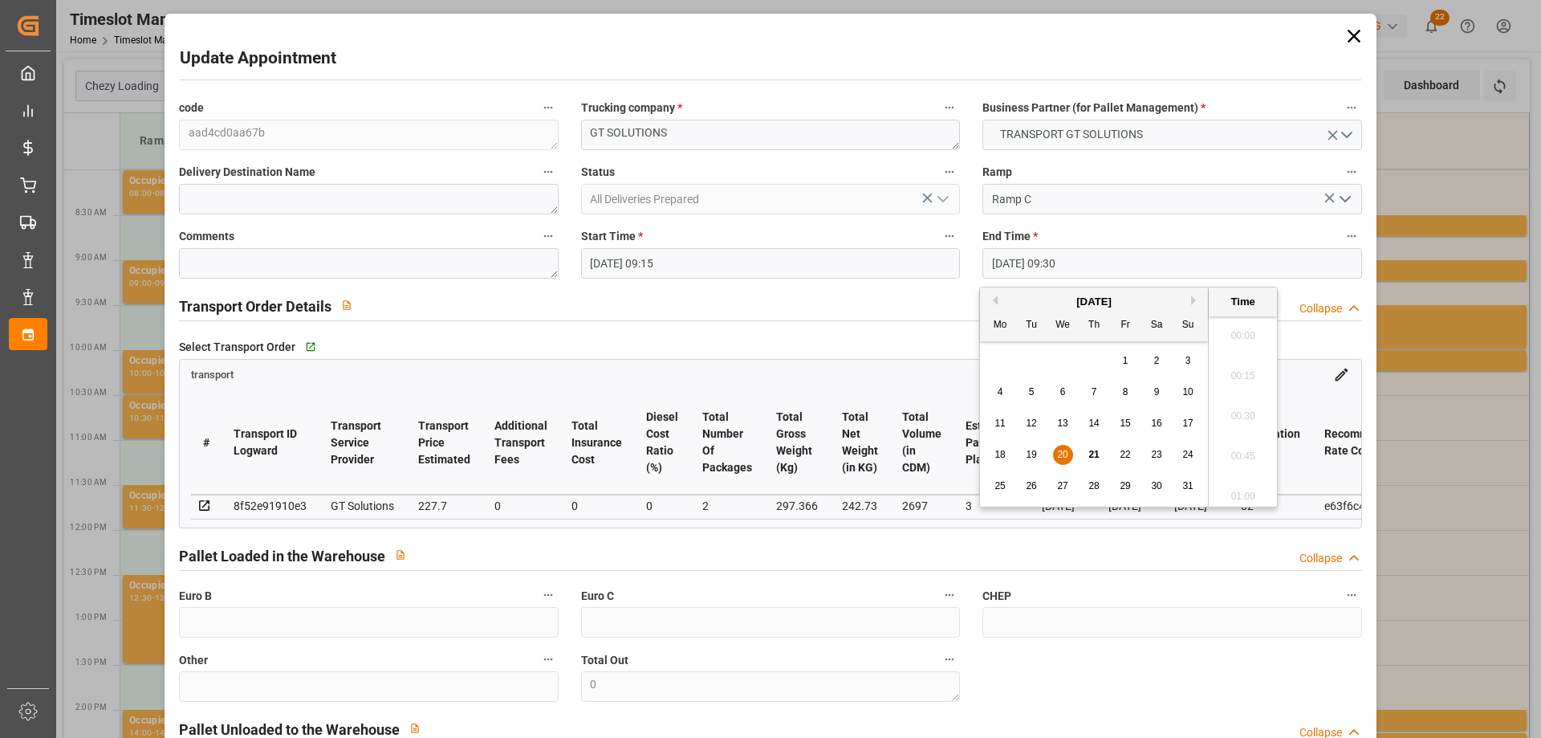
click at [1019, 267] on input "[DATE] 09:30" at bounding box center [1172, 263] width 379 height 31
drag, startPoint x: 1089, startPoint y: 450, endPoint x: 1089, endPoint y: 438, distance: 12.1
click at [1087, 450] on div "21" at bounding box center [1095, 455] width 20 height 19
type input "[DATE] 09:30"
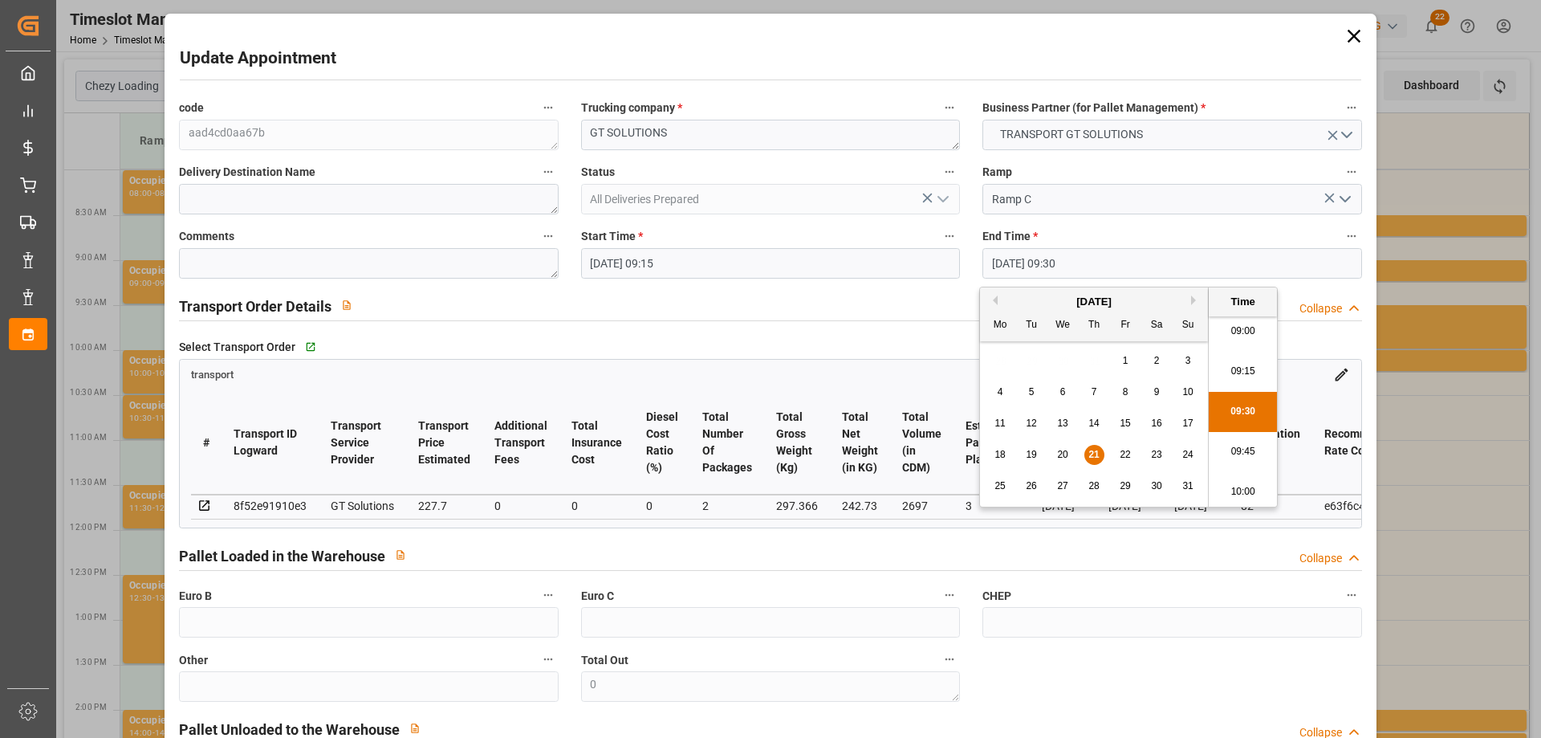
click at [1244, 401] on li "09:30" at bounding box center [1243, 412] width 68 height 40
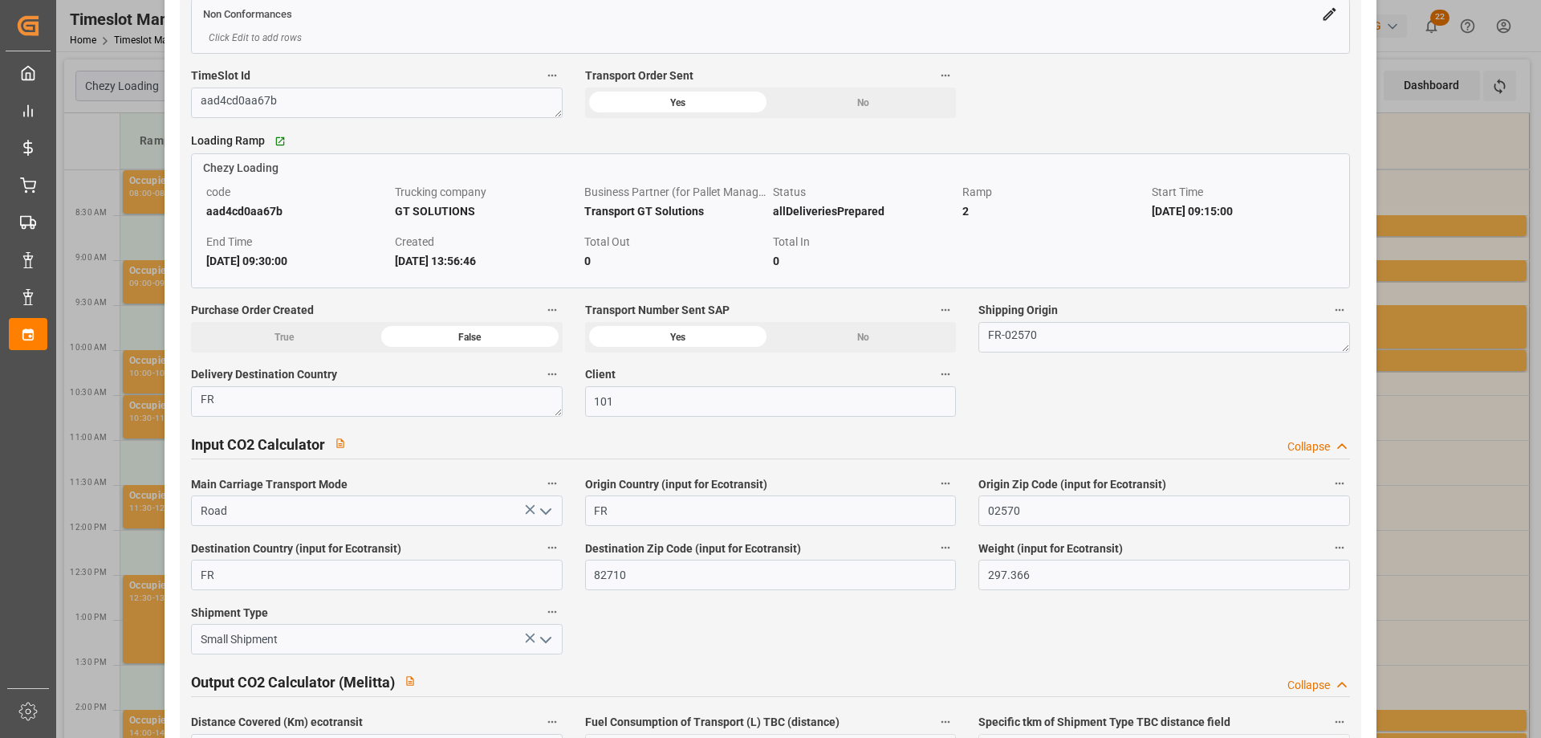
scroll to position [2648, 0]
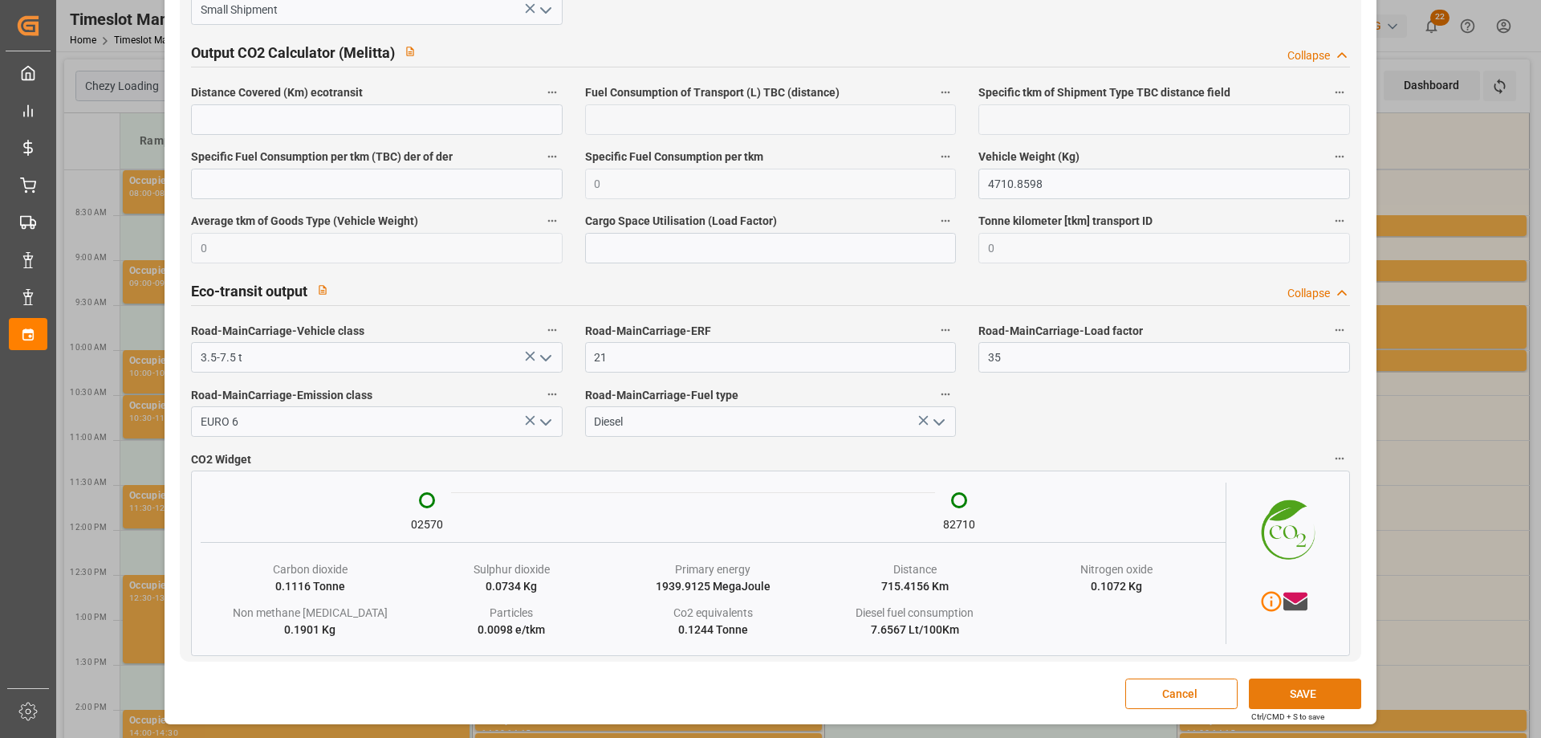
click at [1289, 688] on button "SAVE" at bounding box center [1305, 693] width 112 height 31
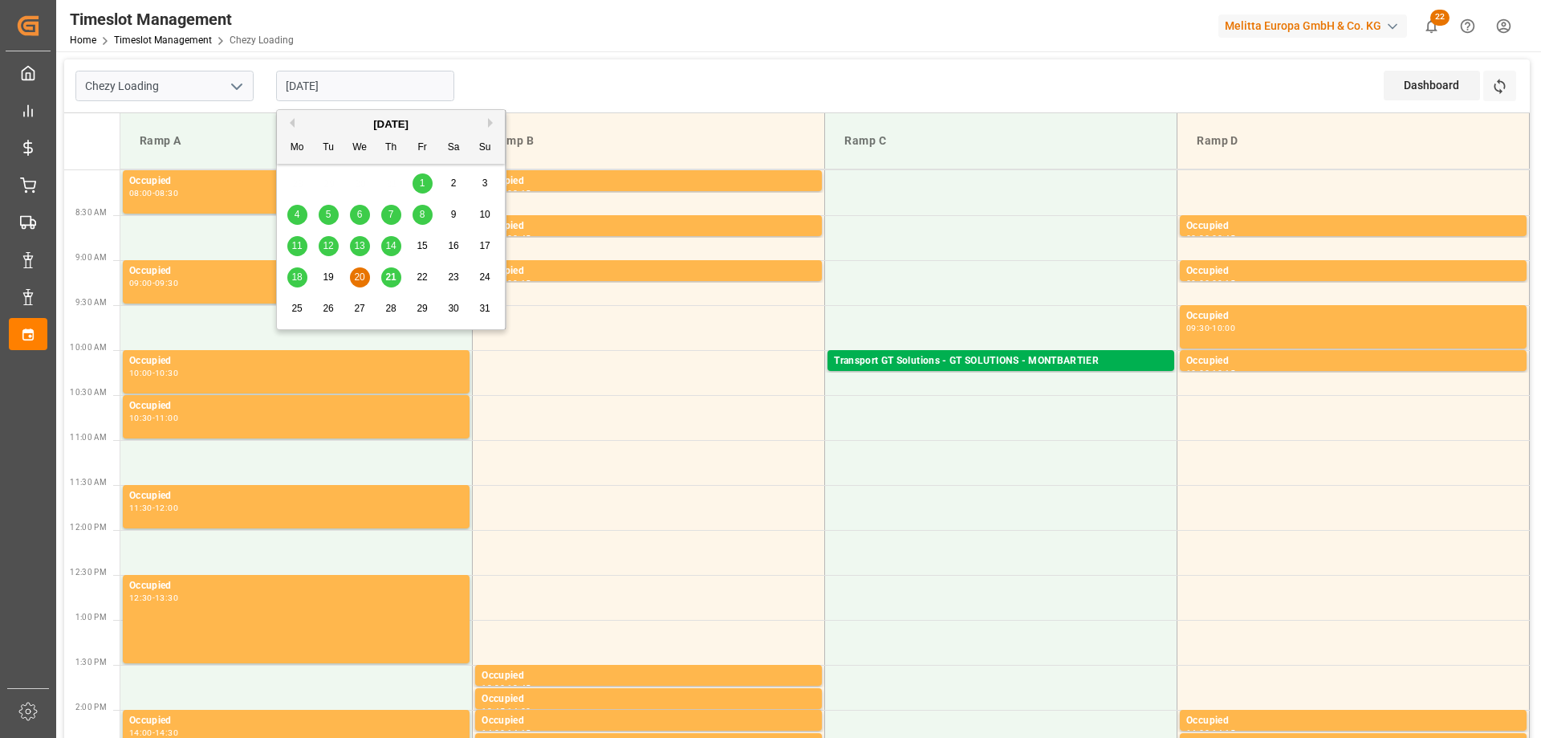
click at [310, 91] on input "[DATE]" at bounding box center [365, 86] width 178 height 31
click at [396, 272] on div "21" at bounding box center [391, 277] width 20 height 19
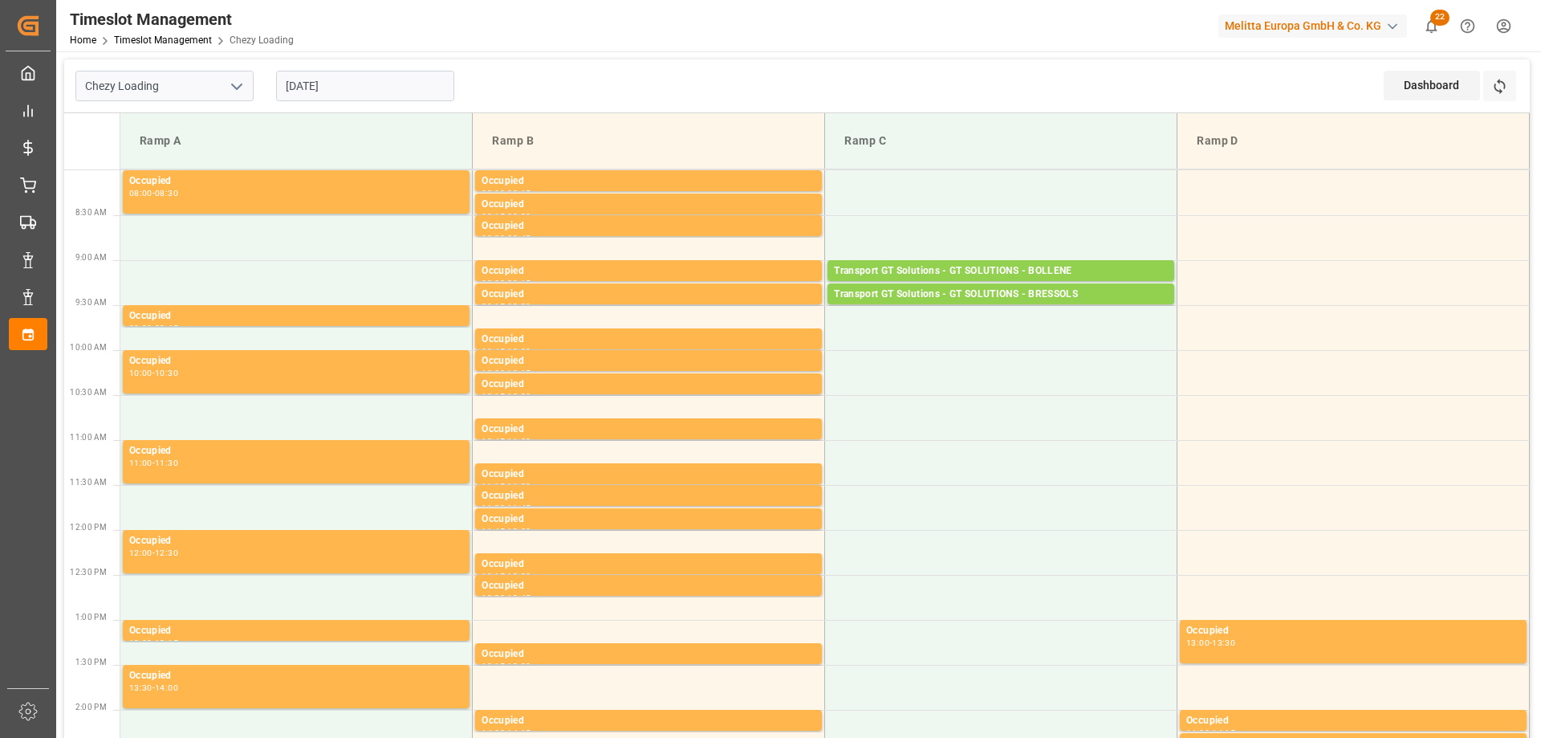
click at [334, 89] on input "[DATE]" at bounding box center [365, 86] width 178 height 31
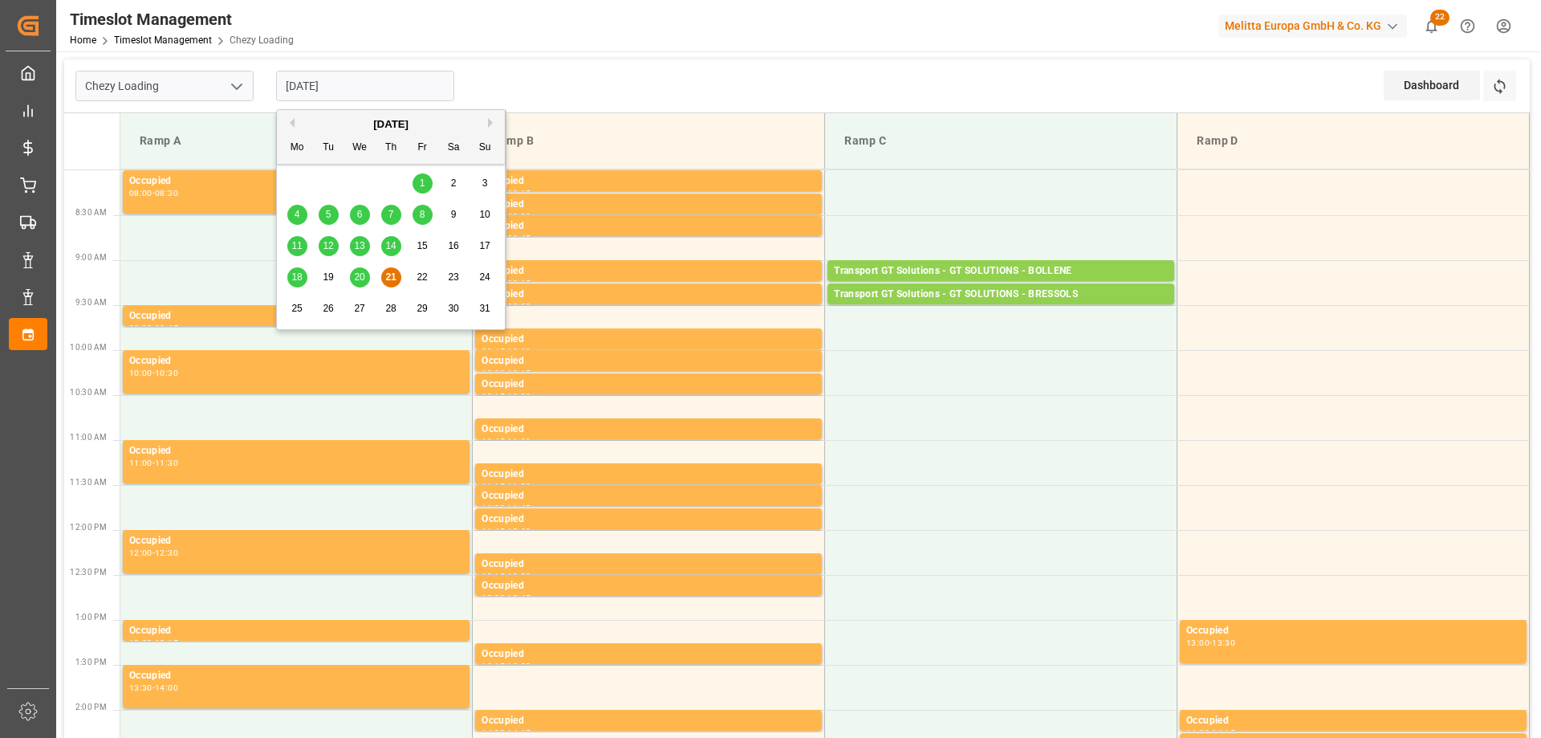
click at [300, 276] on span "18" at bounding box center [296, 276] width 10 height 11
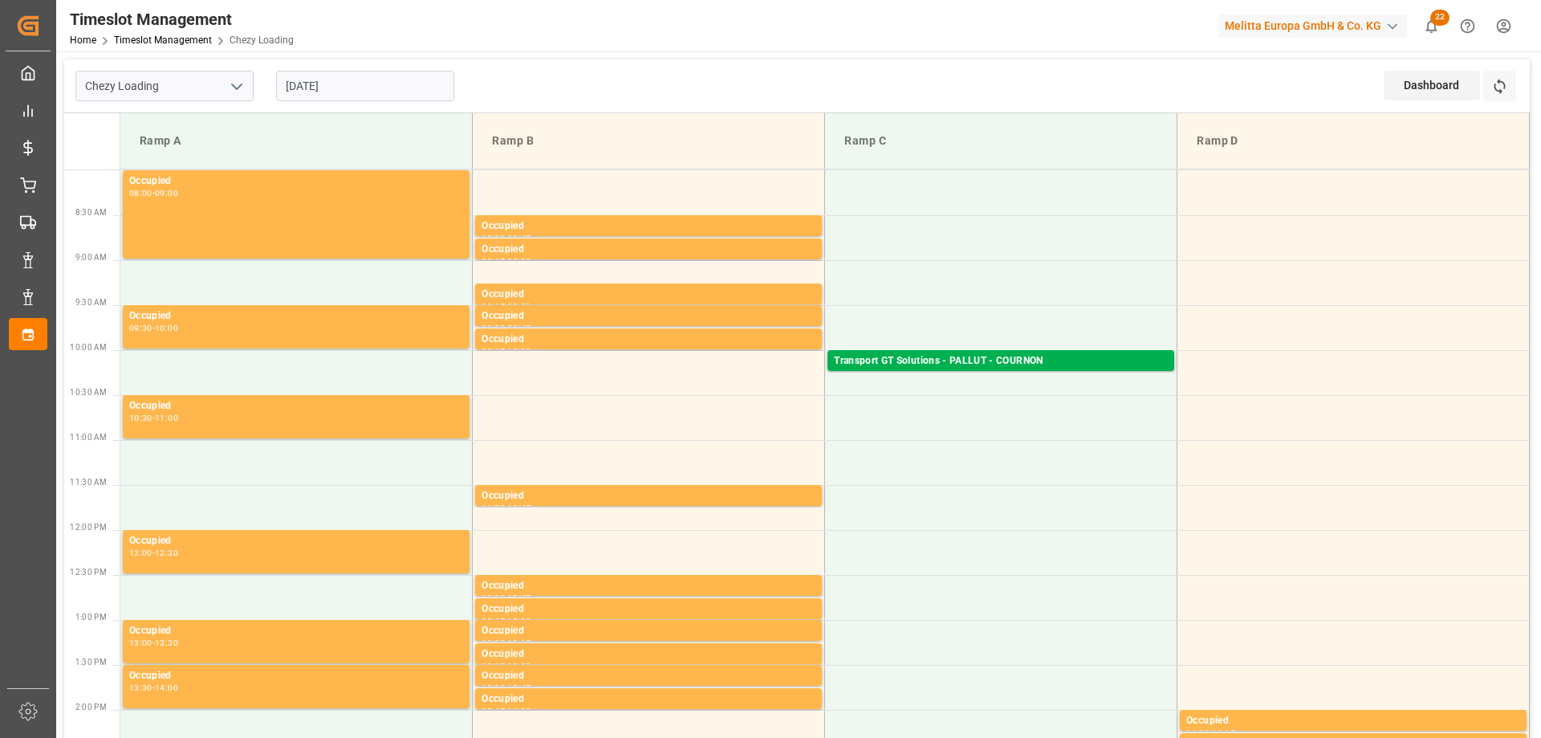
click at [309, 82] on input "[DATE]" at bounding box center [365, 86] width 178 height 31
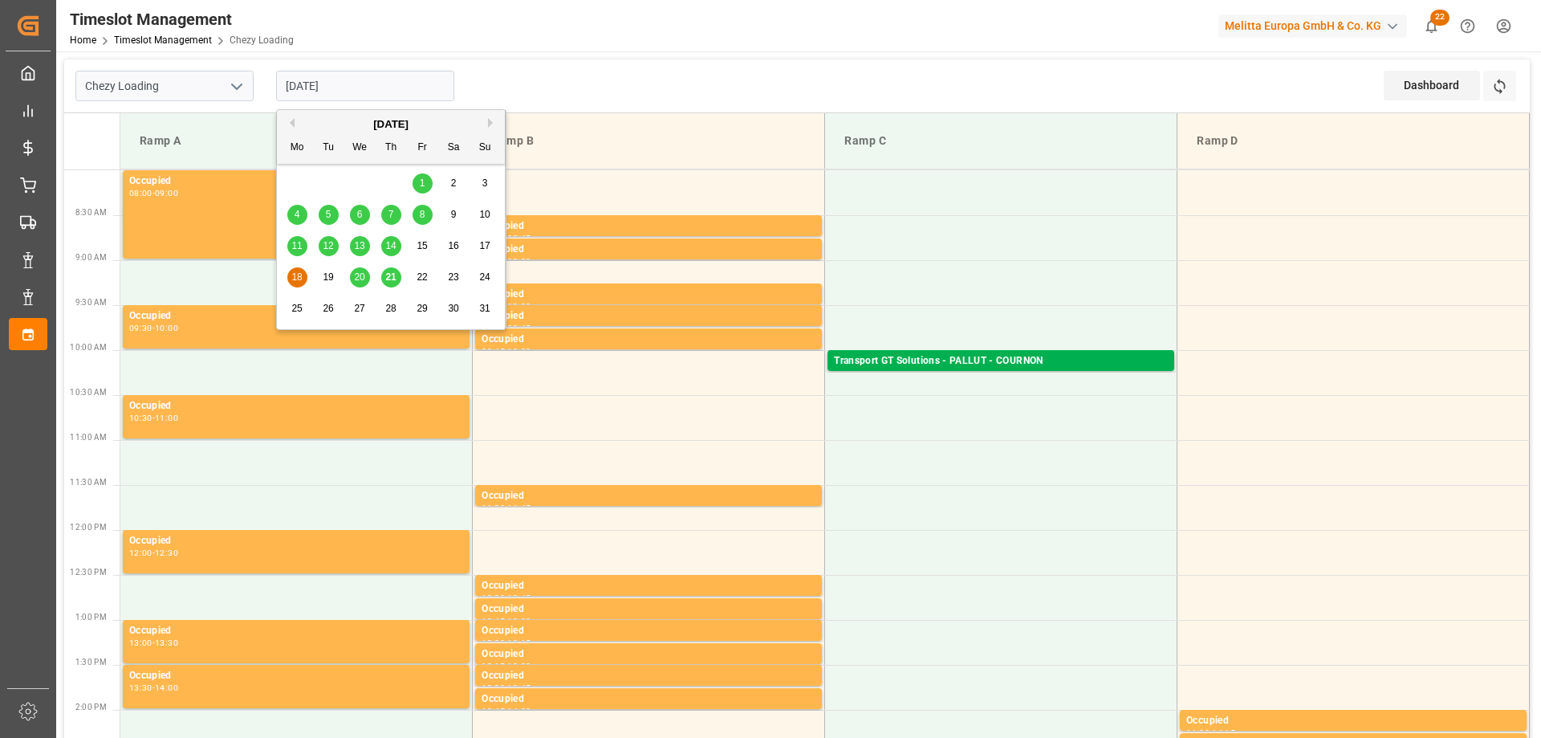
click at [351, 277] on div "20" at bounding box center [360, 277] width 20 height 19
type input "[DATE]"
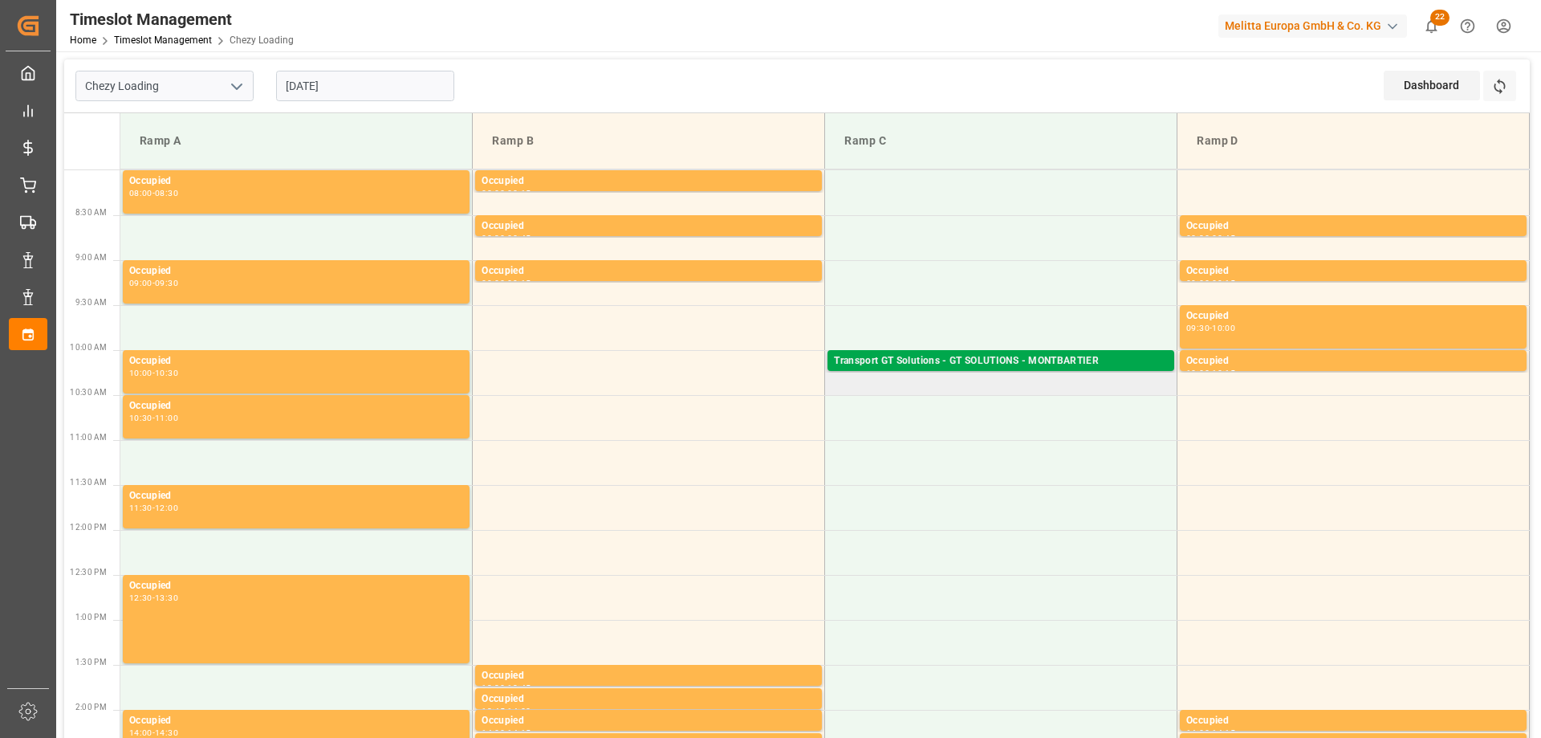
click at [893, 360] on div "Transport GT Solutions - GT SOLUTIONS - MONTBARTIER" at bounding box center [1001, 361] width 334 height 16
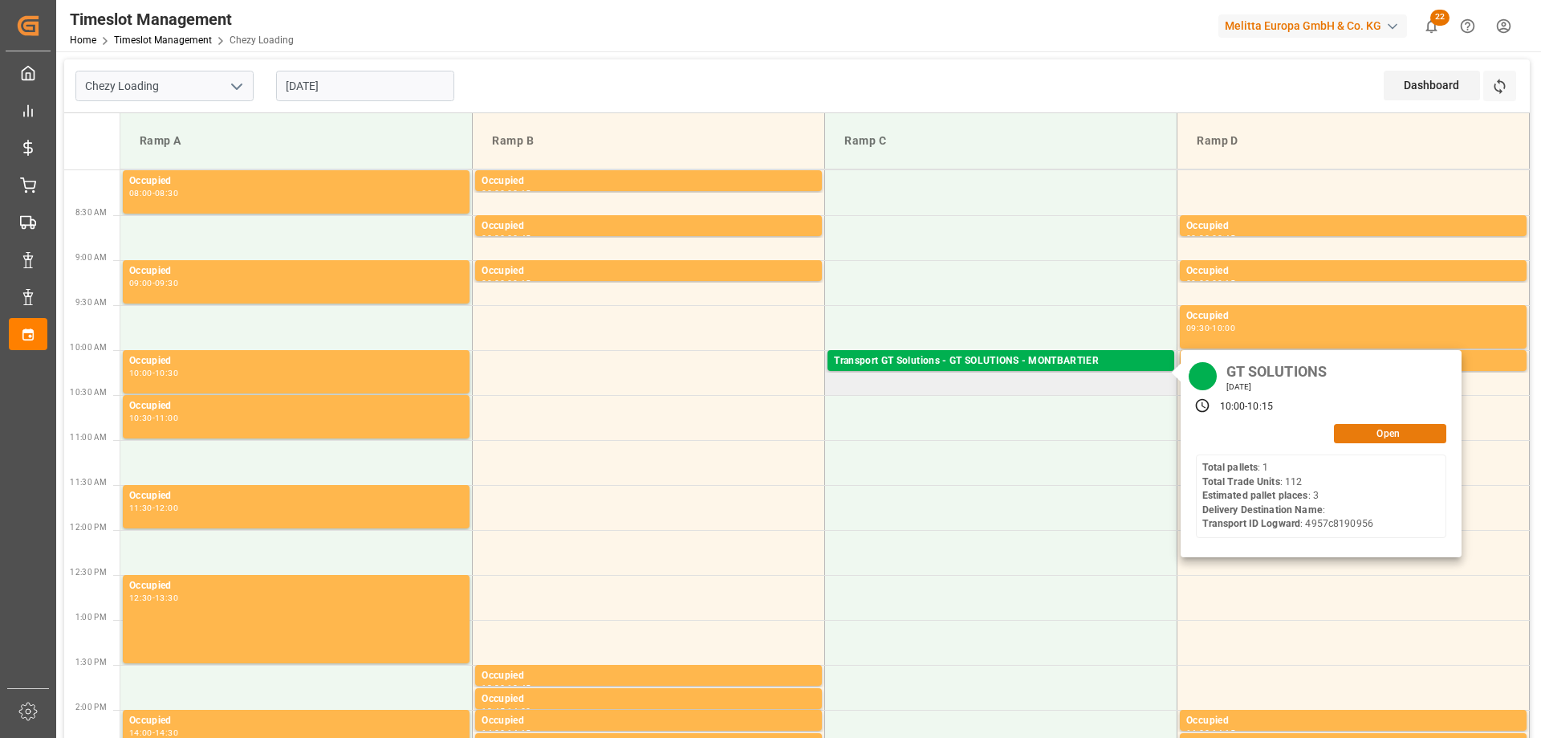
click at [1353, 427] on button "Open" at bounding box center [1390, 433] width 112 height 19
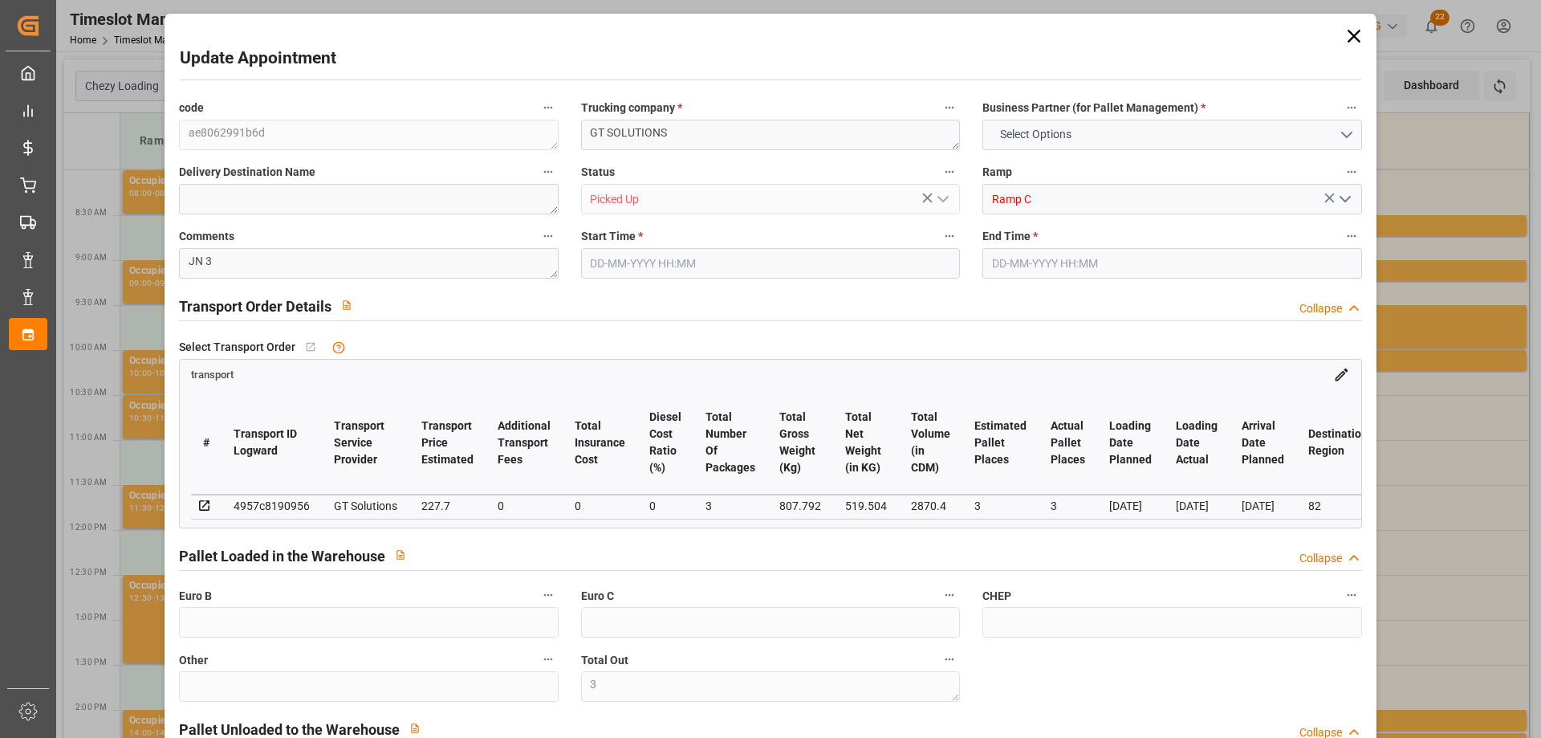
type textarea "ae8062991b6d"
type textarea "GT SOLUTIONS"
type input "Picked Up"
type input "Ramp C"
type textarea "JN 3"
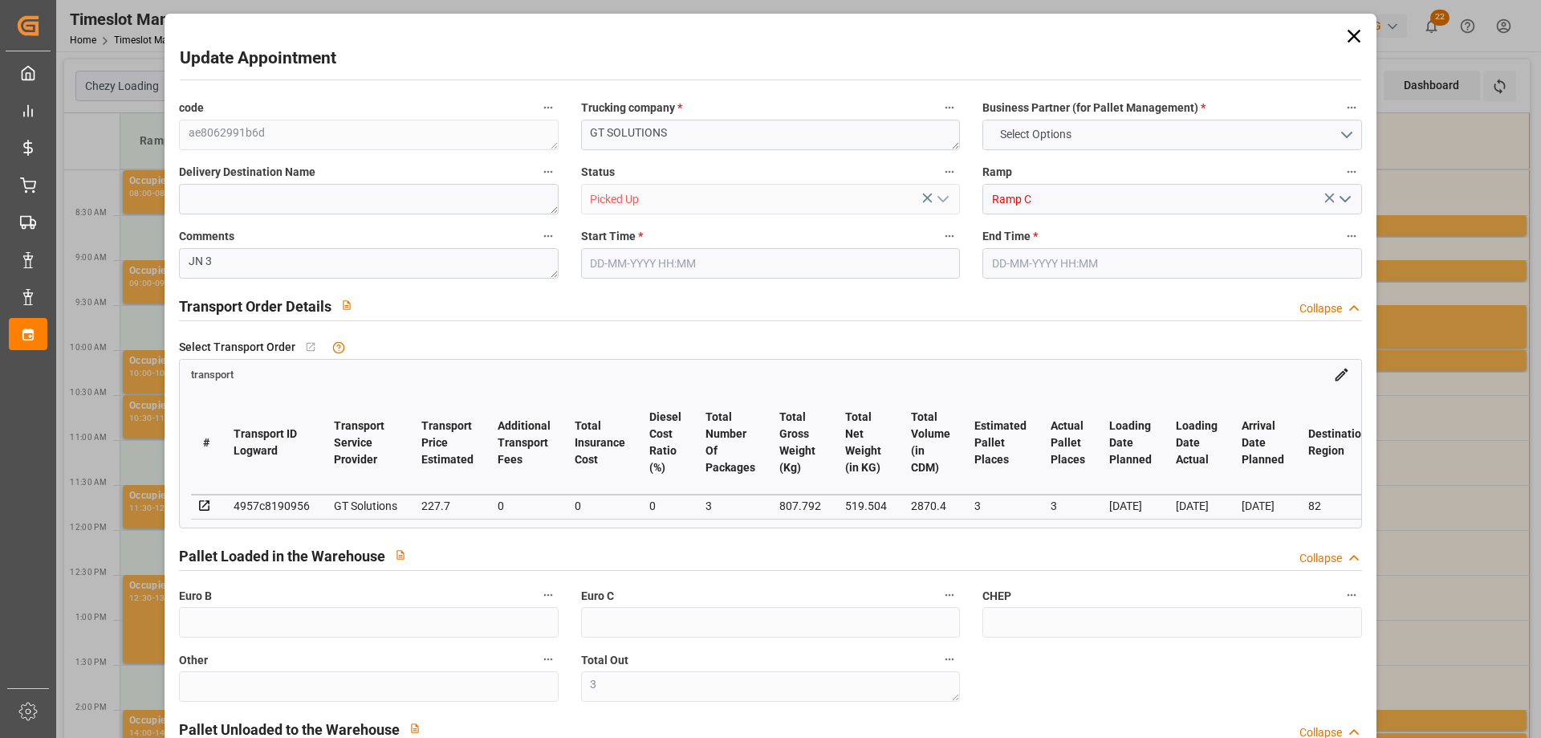
type textarea "3"
type textarea "0"
type textarea "4957c8190956"
type textarea "MONTBARTIER"
type textarea "0000709131"
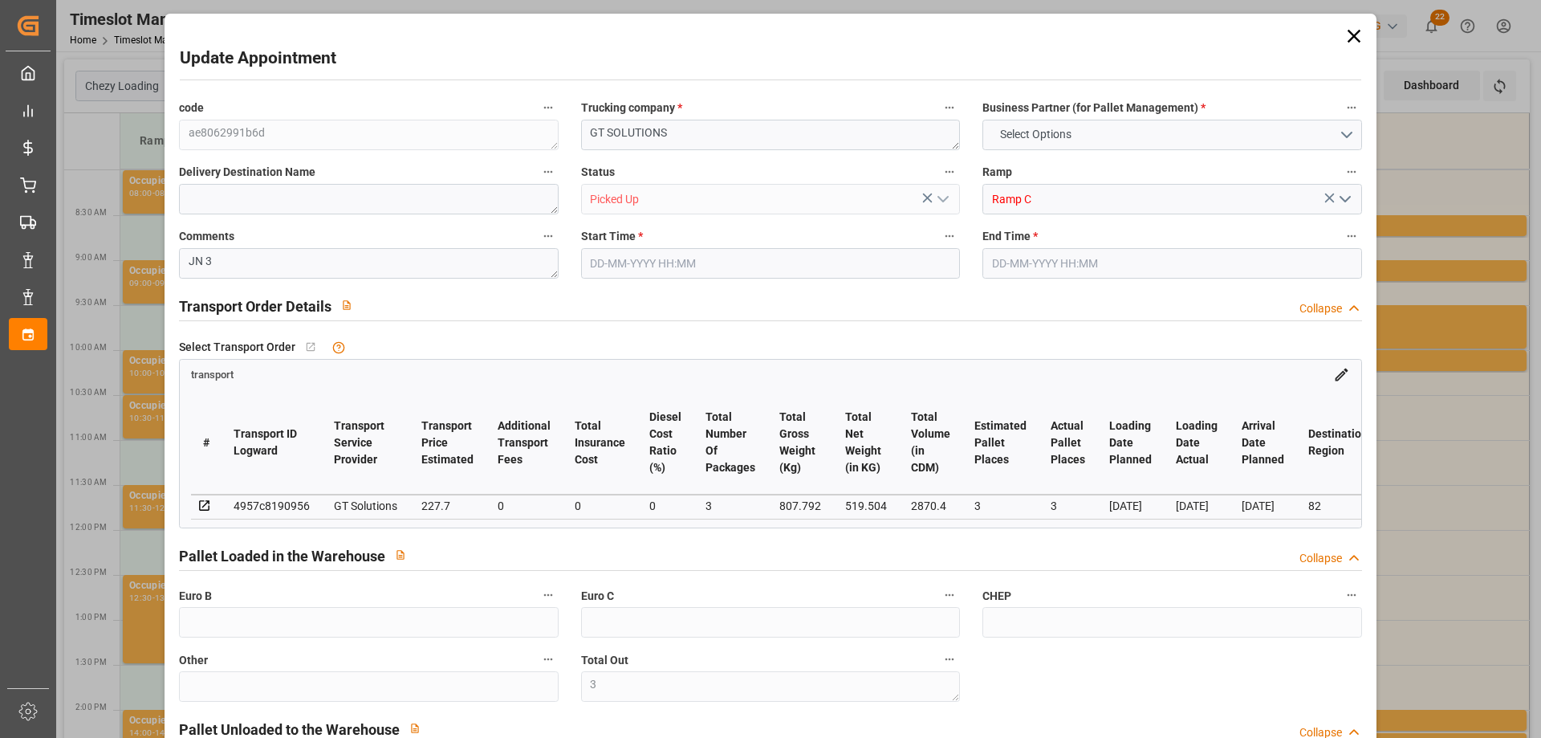
type textarea "ae8062991b6d"
type textarea "FR-02570"
type textarea "FR"
type input "Road"
type input "FR"
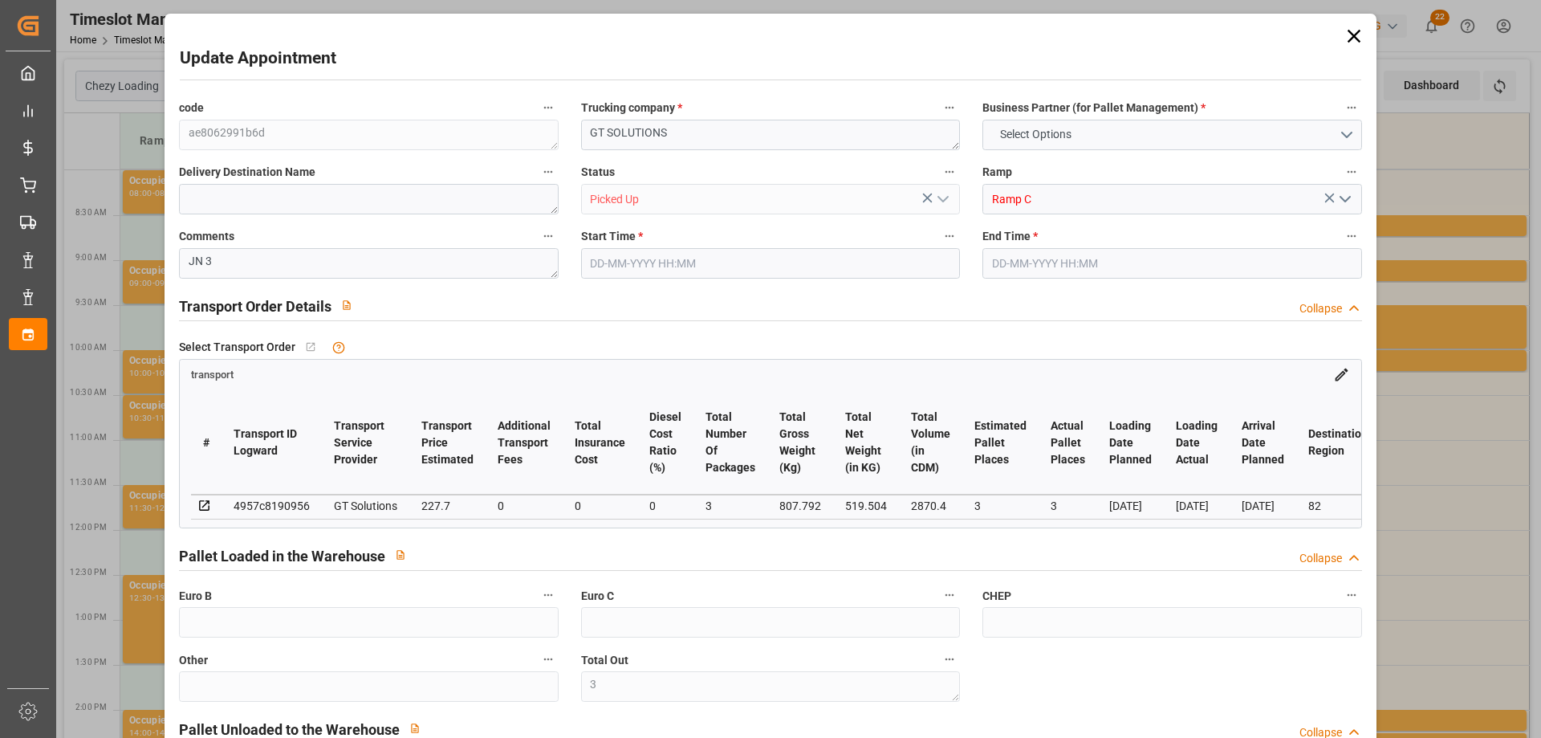
type input "02570"
type input "FR"
type input "82700"
type input "Groupage"
type input "26-40 t"
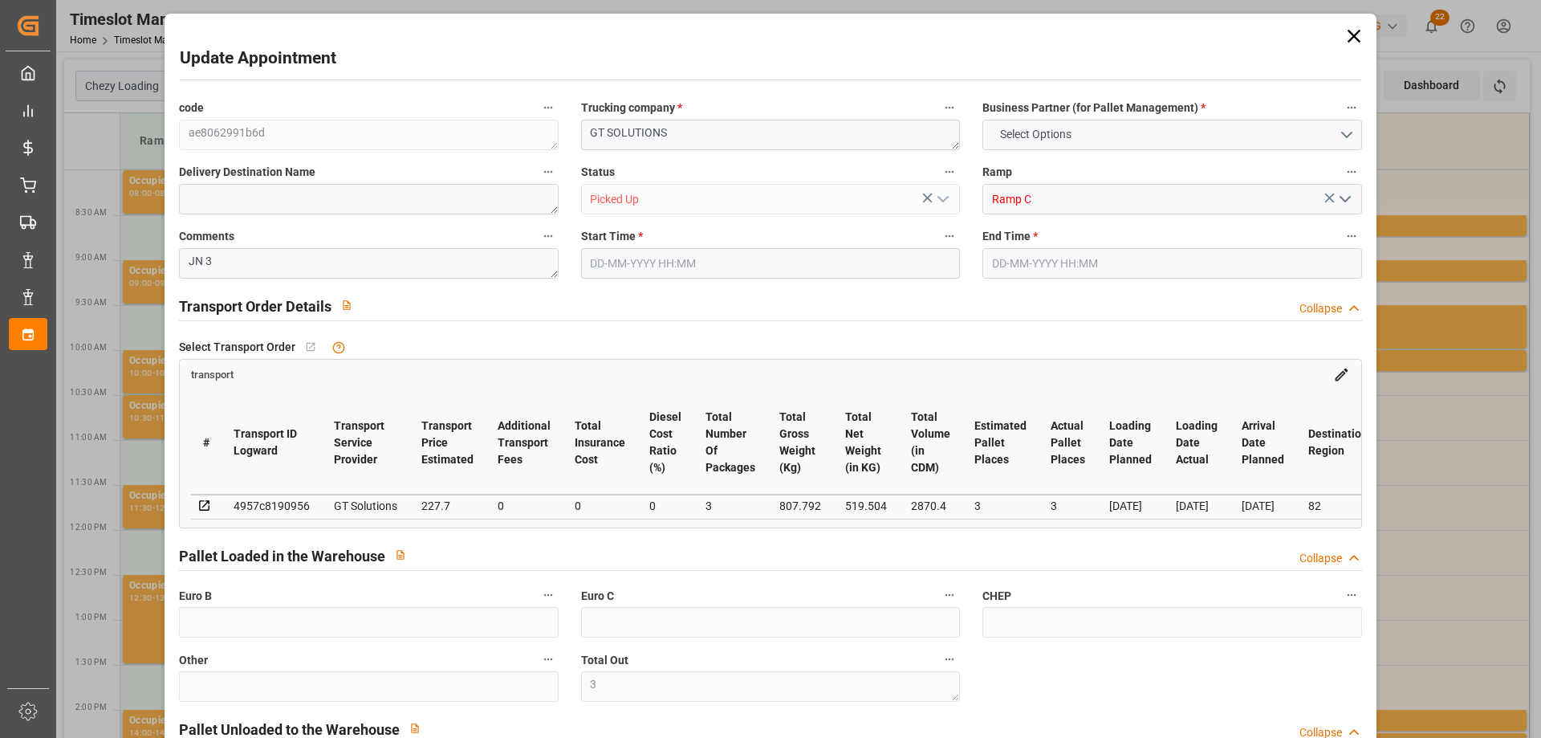
type input "EURO 6"
type input "Diesel"
type input "3"
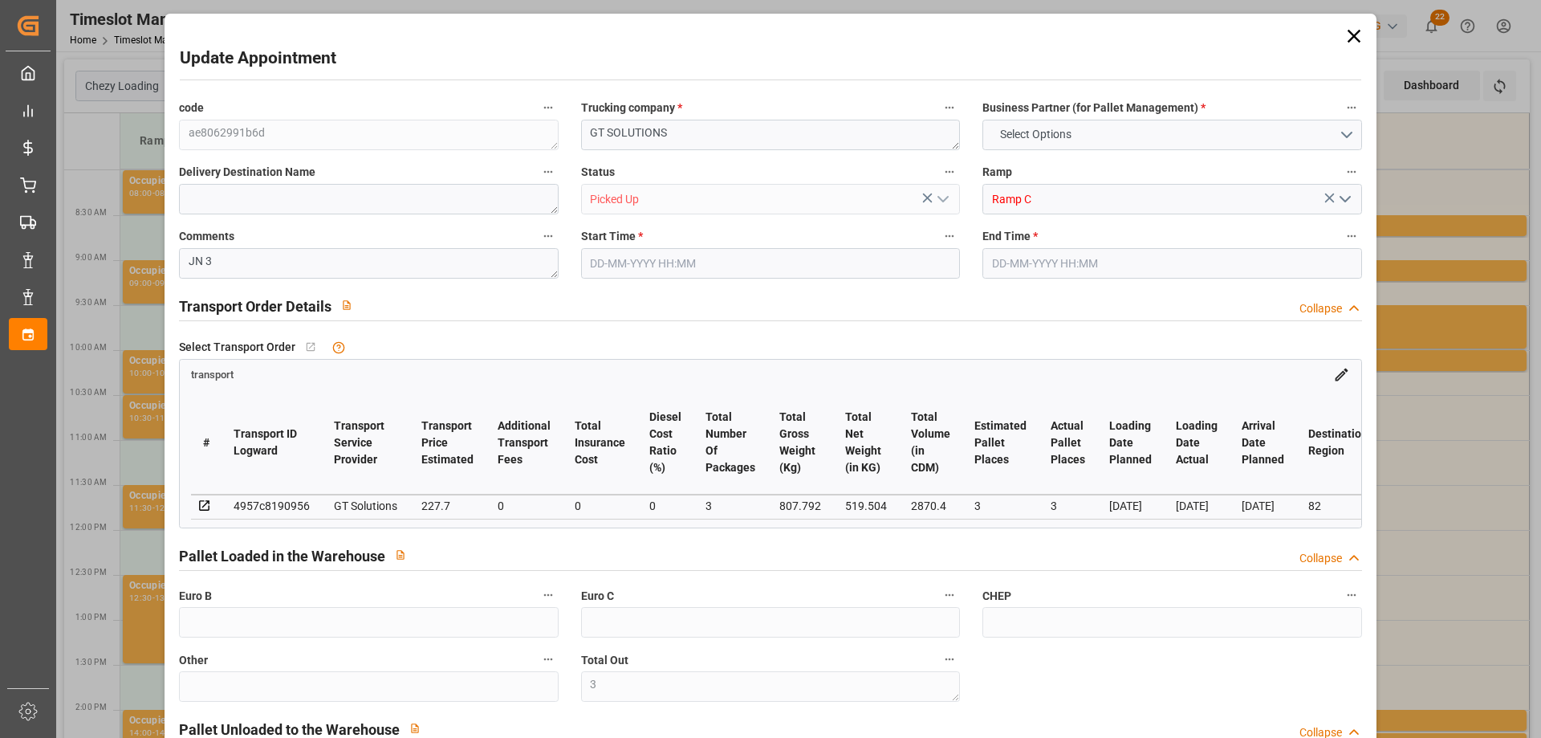
type input "227.7"
type input "0"
type input "218.4782"
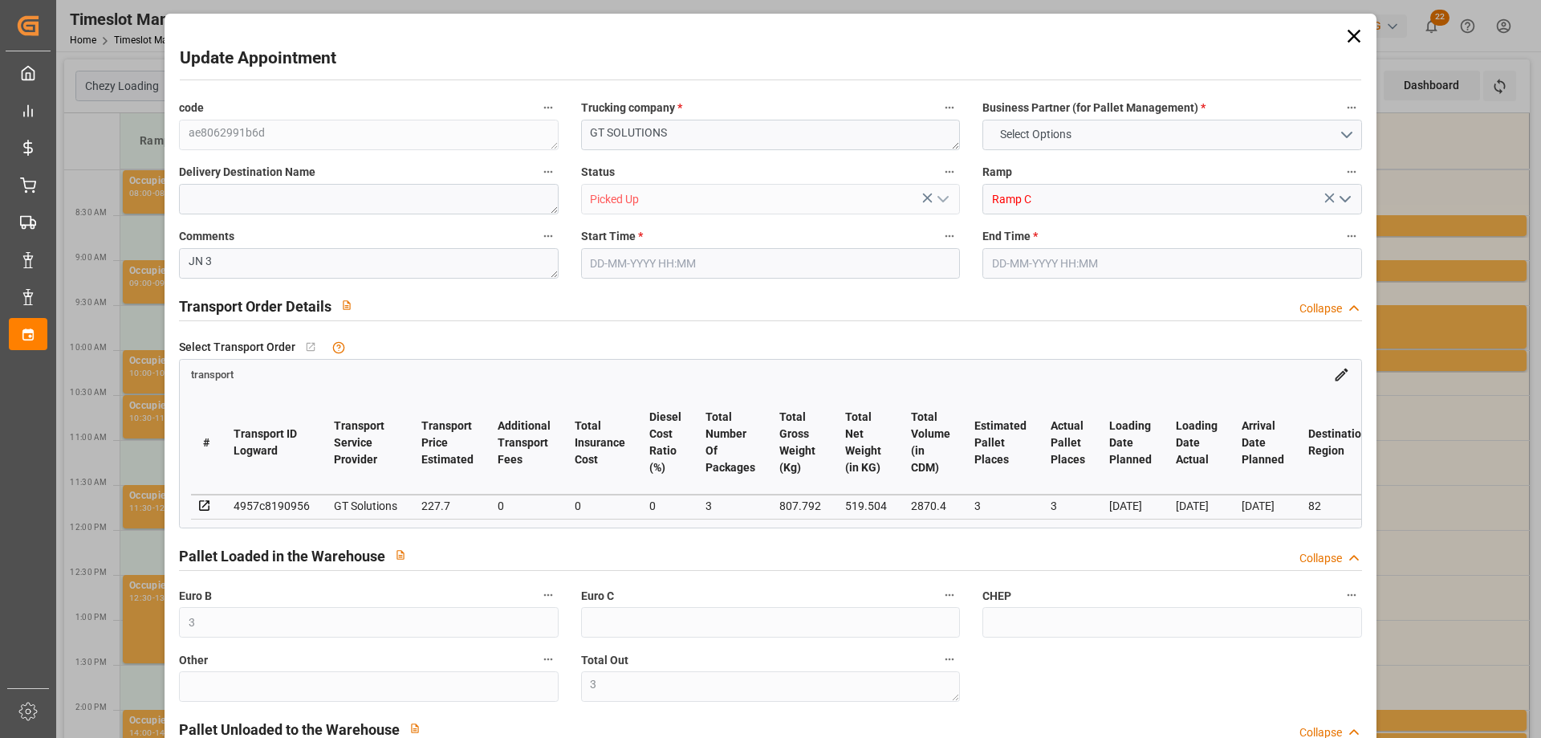
type input "-9.2218"
type input "3"
type input "519.504"
type input "918"
type input "2870.4"
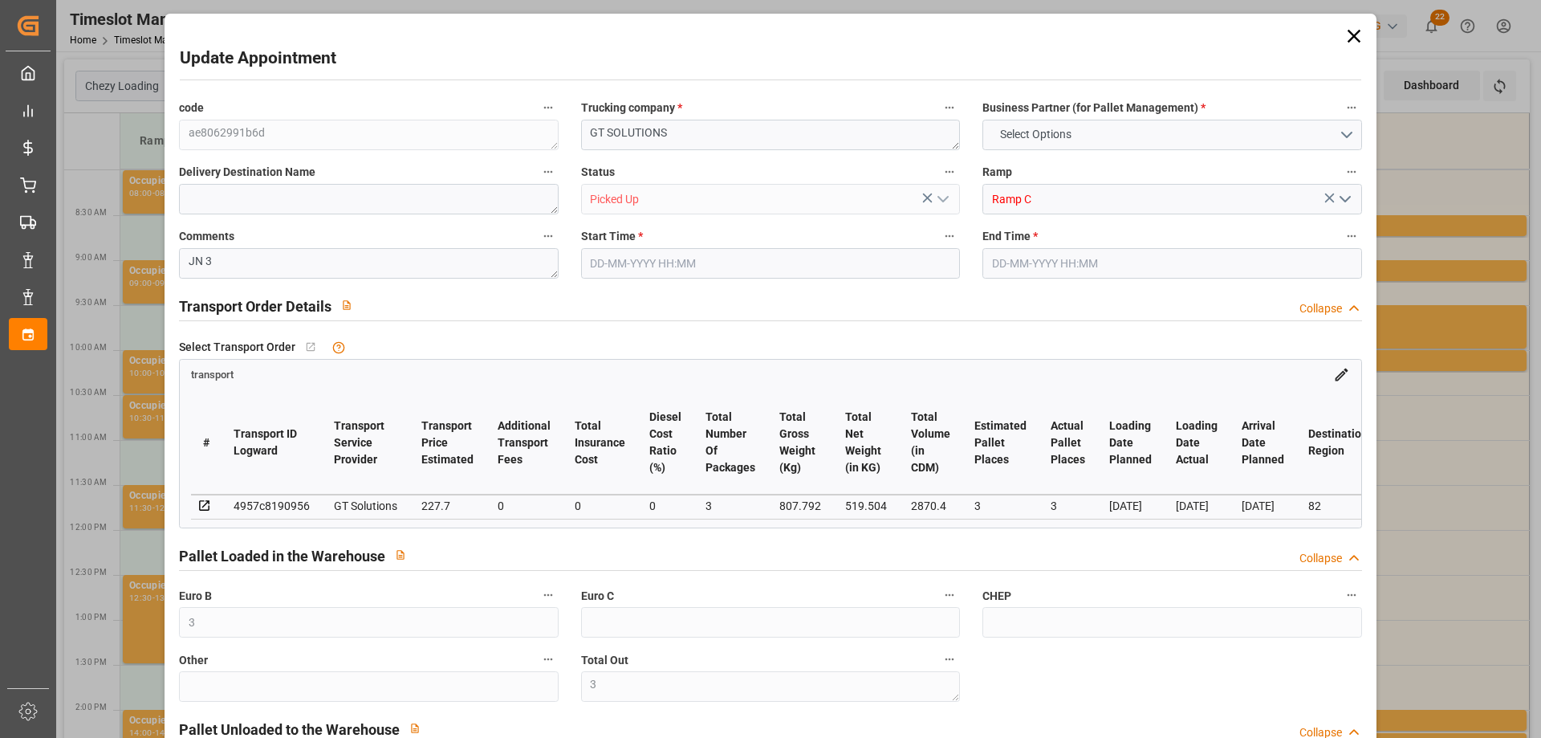
type input "82"
type input "1"
type input "112"
type input "3"
type input "101"
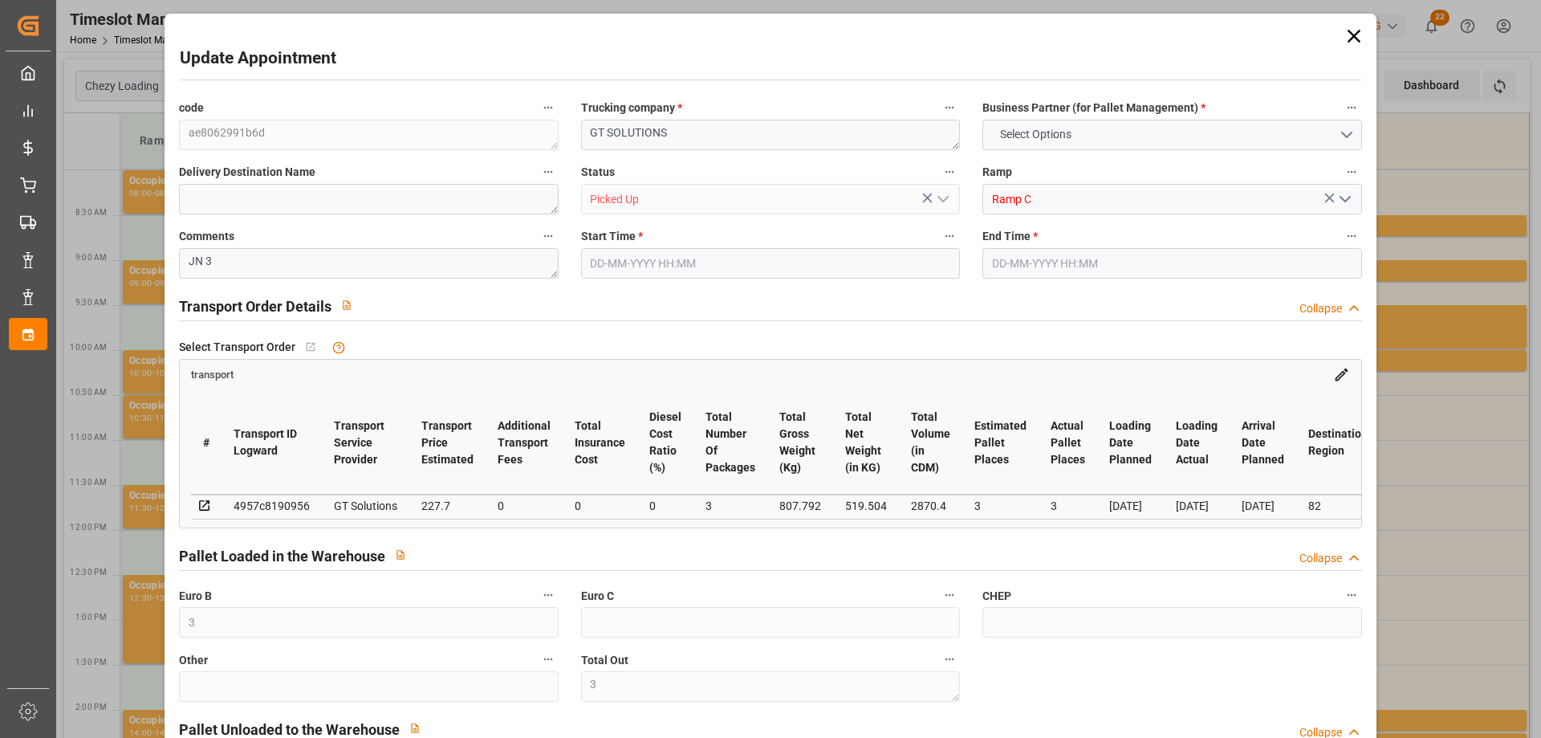
type input "807.792"
type input "0"
type input "4710.8598"
type input "0"
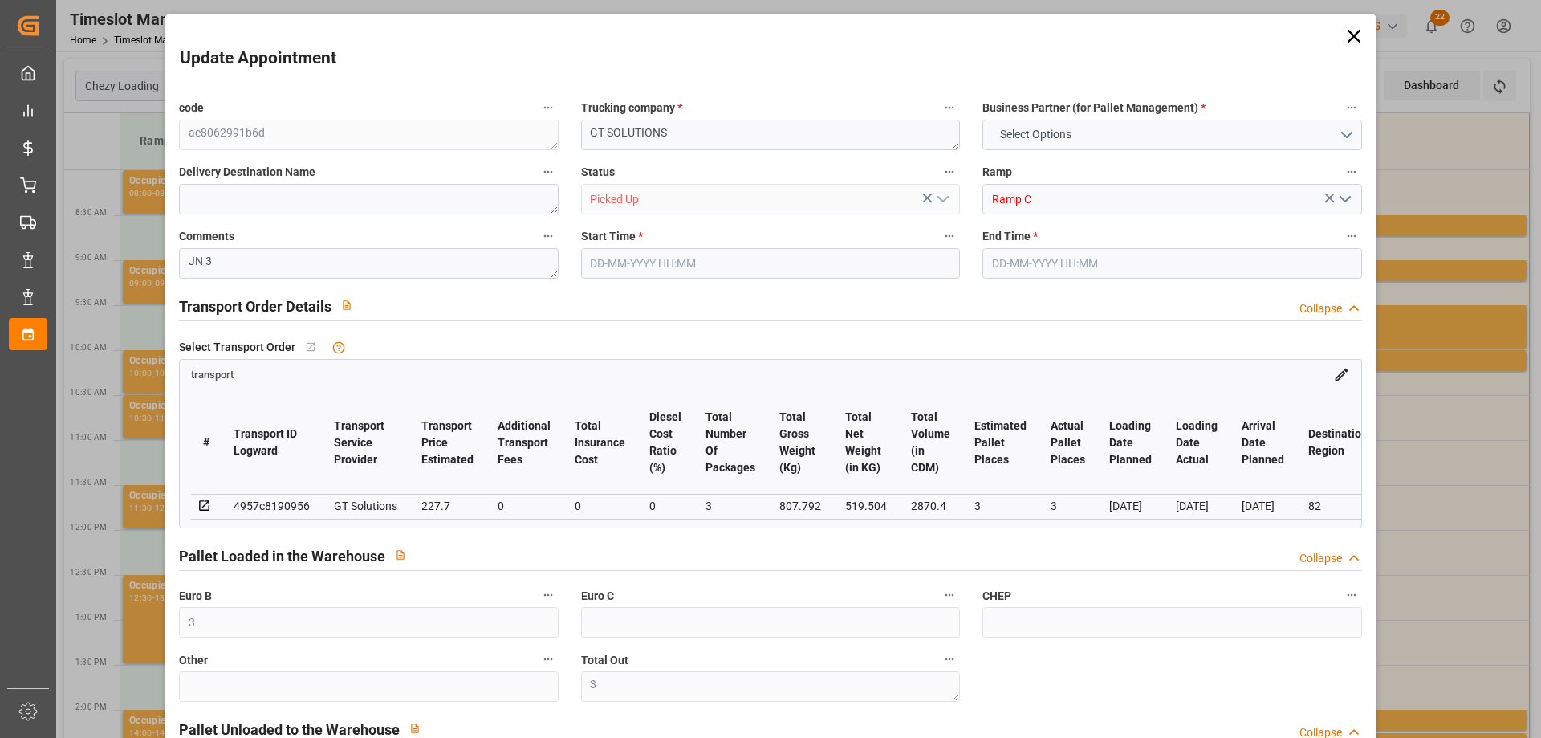
type input "21"
type input "35"
type input "[DATE] 10:00"
type input "[DATE] 10:15"
type input "[DATE] 09:16"
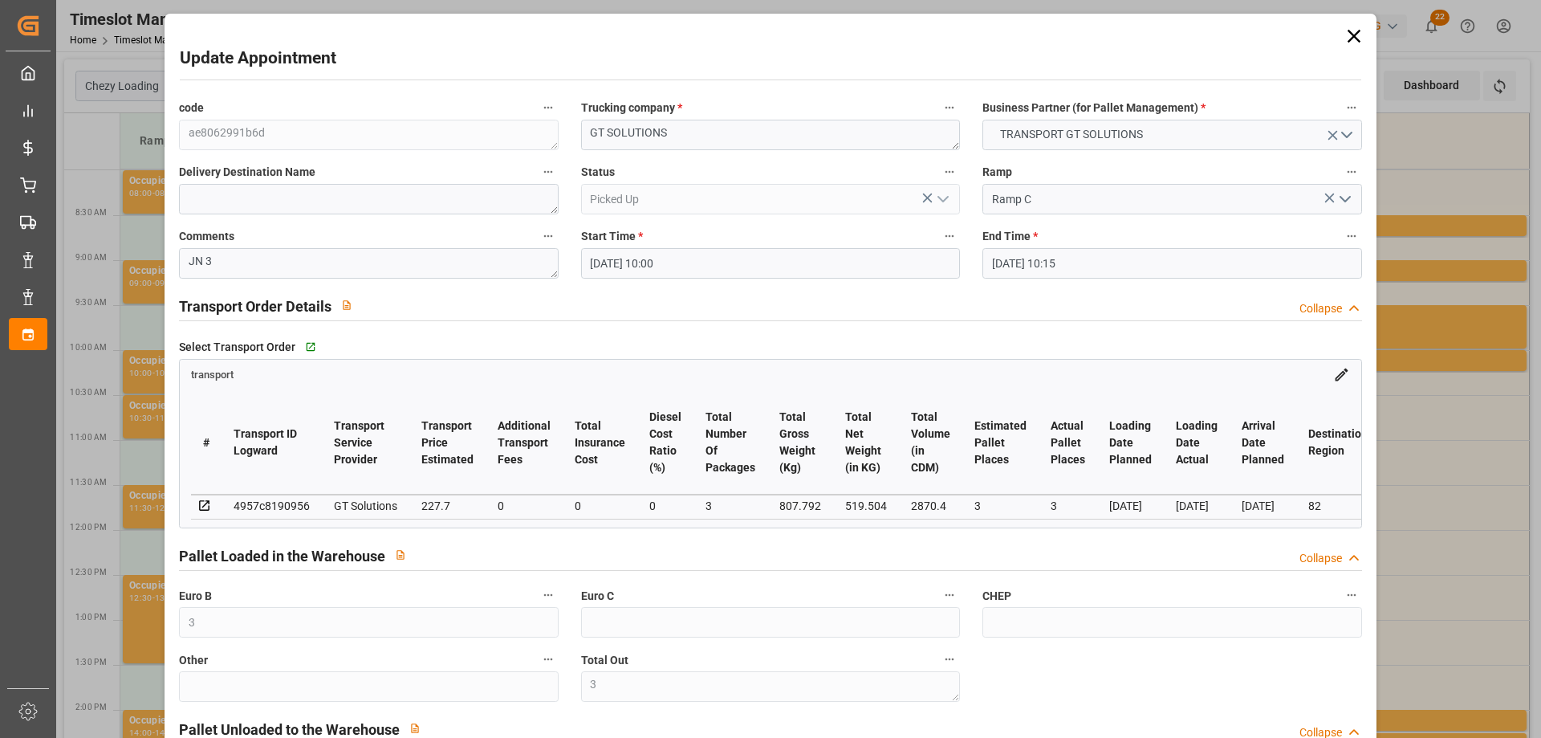
type input "[DATE] 11:28"
type input "[DATE]"
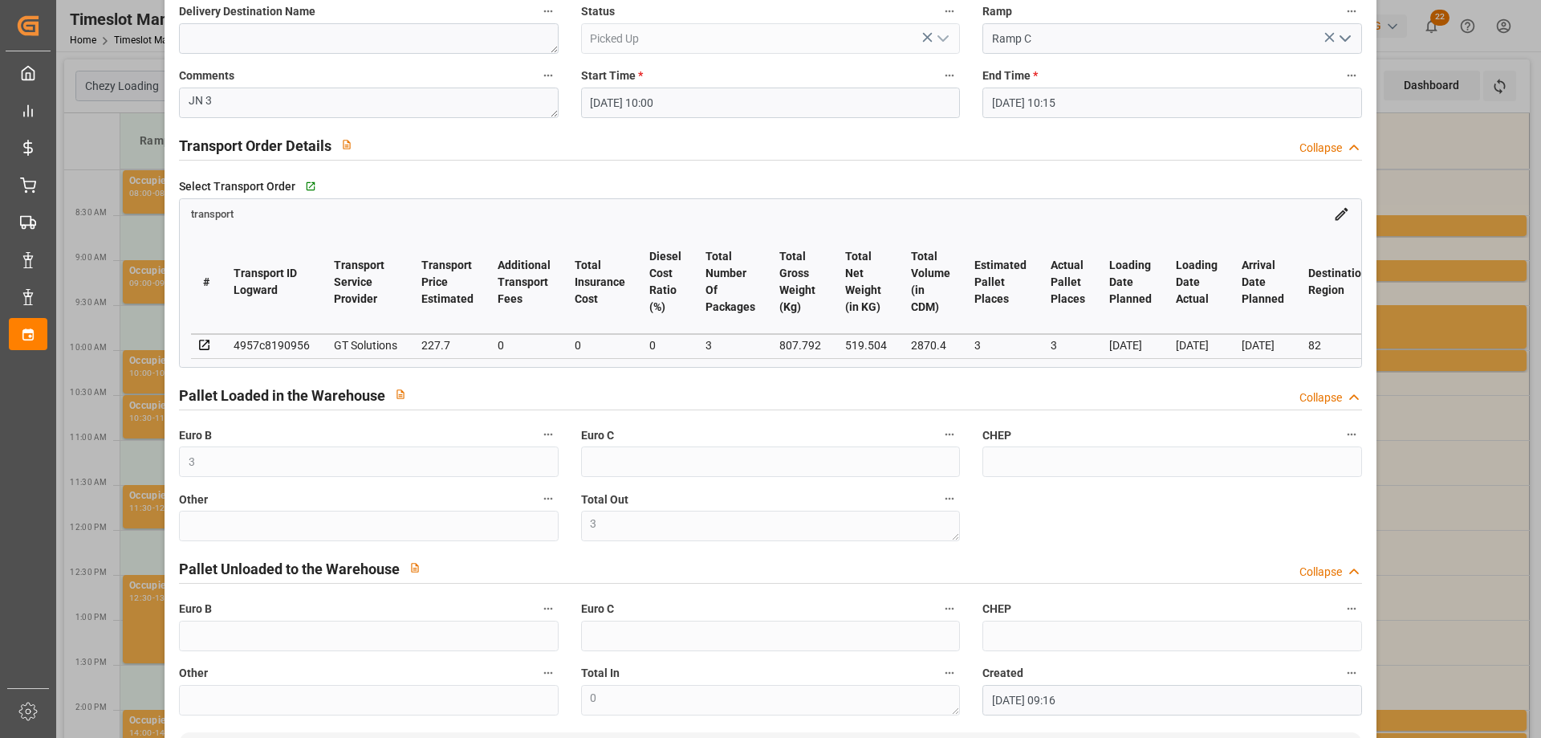
scroll to position [0, 0]
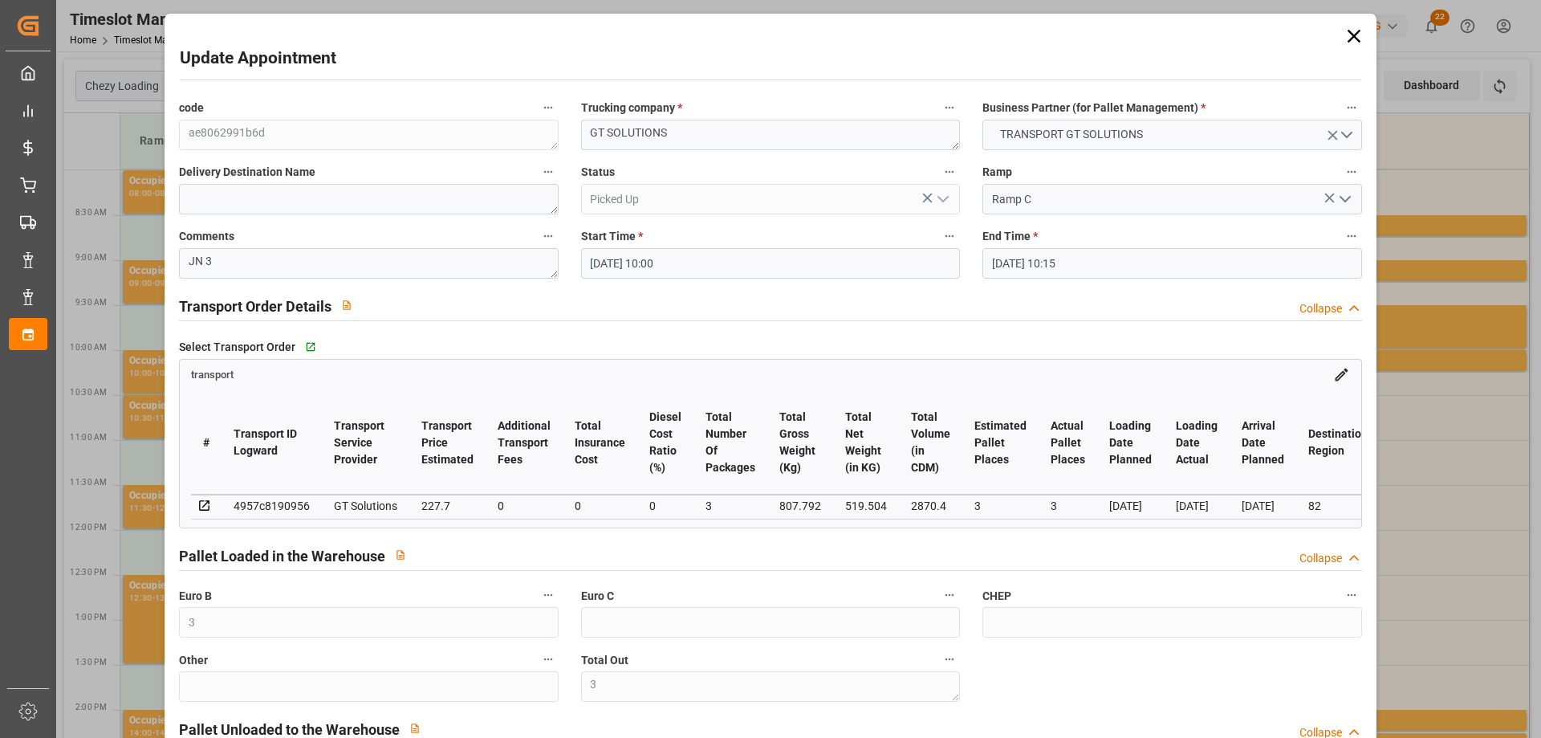
click at [1347, 33] on icon at bounding box center [1353, 36] width 13 height 13
